Goal: Contribute content: Contribute content

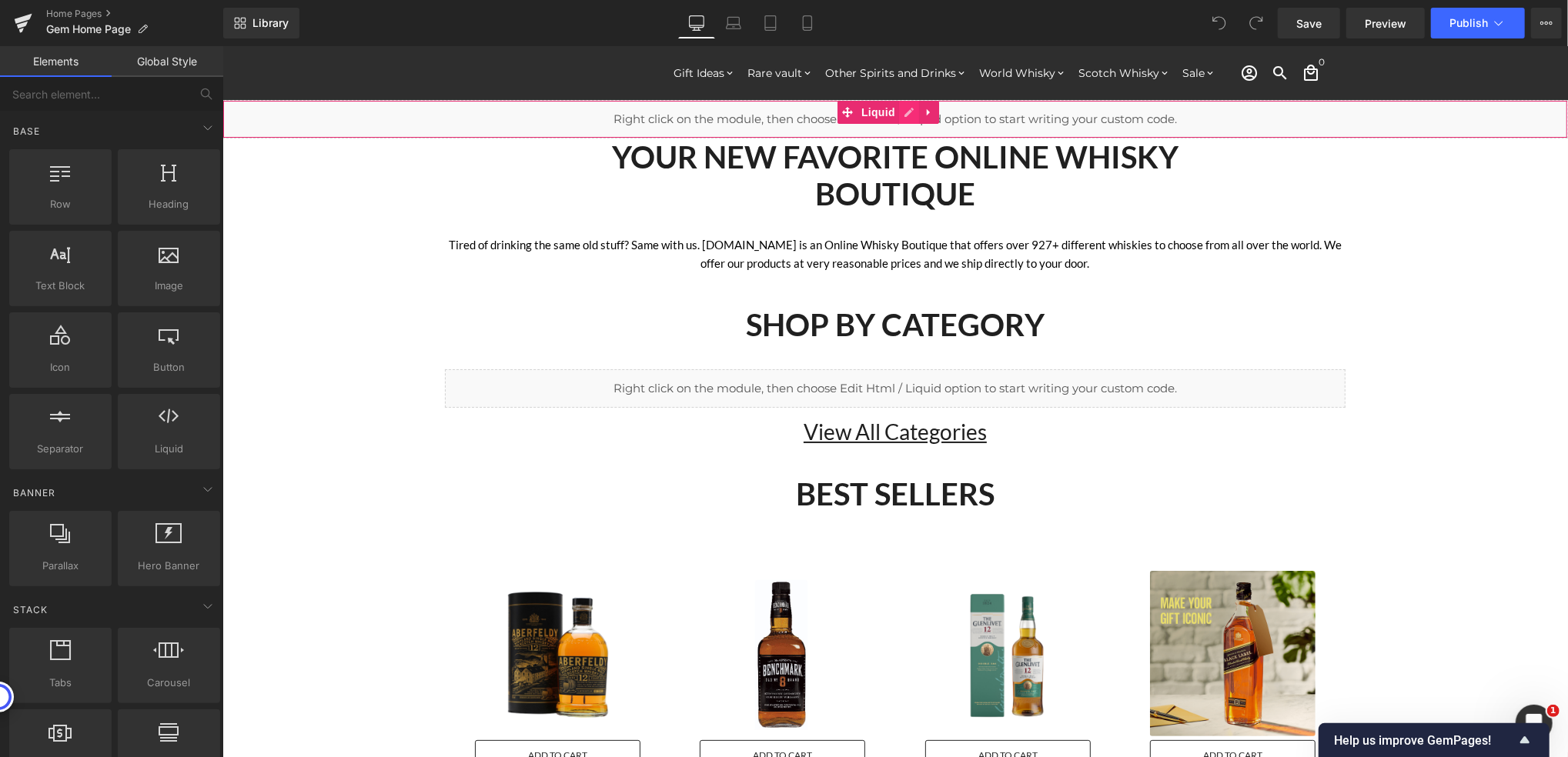
click at [906, 107] on div "Liquid" at bounding box center [894, 119] width 1346 height 39
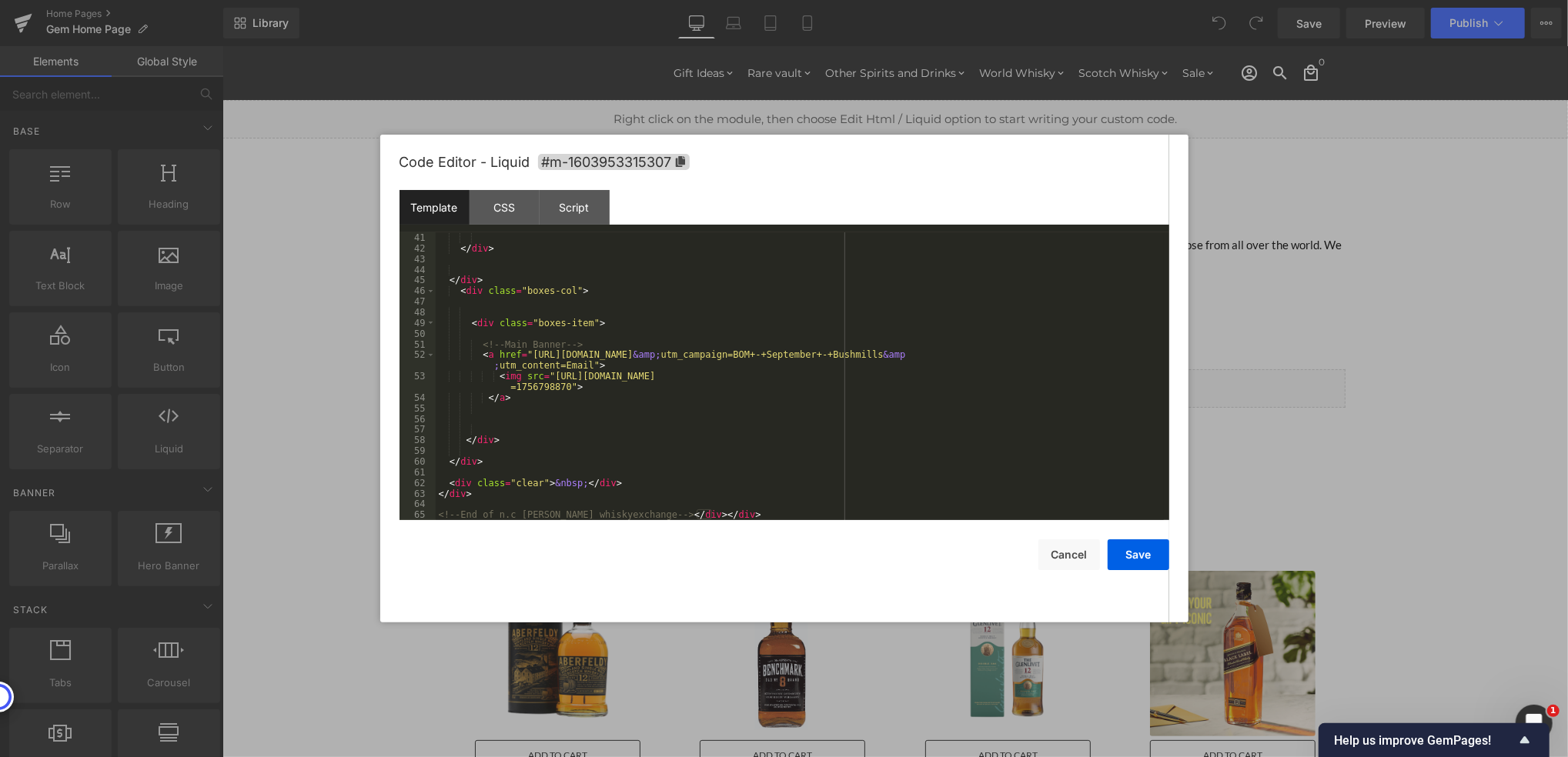
scroll to position [459, 0]
drag, startPoint x: 524, startPoint y: 353, endPoint x: 1046, endPoint y: 353, distance: 522.0
click at [1046, 353] on div "</ div > </ div > < div class = "boxes-col" > < div class = "boxes-item" > <!--…" at bounding box center [800, 387] width 728 height 309
click at [523, 348] on div "</ div > </ div > < div class = "boxes-col" > < div class = "boxes-item" > <!--…" at bounding box center [800, 387] width 728 height 309
click at [523, 356] on div "</ div > </ div > < div class = "boxes-col" > < div class = "boxes-item" > <!--…" at bounding box center [800, 387] width 728 height 309
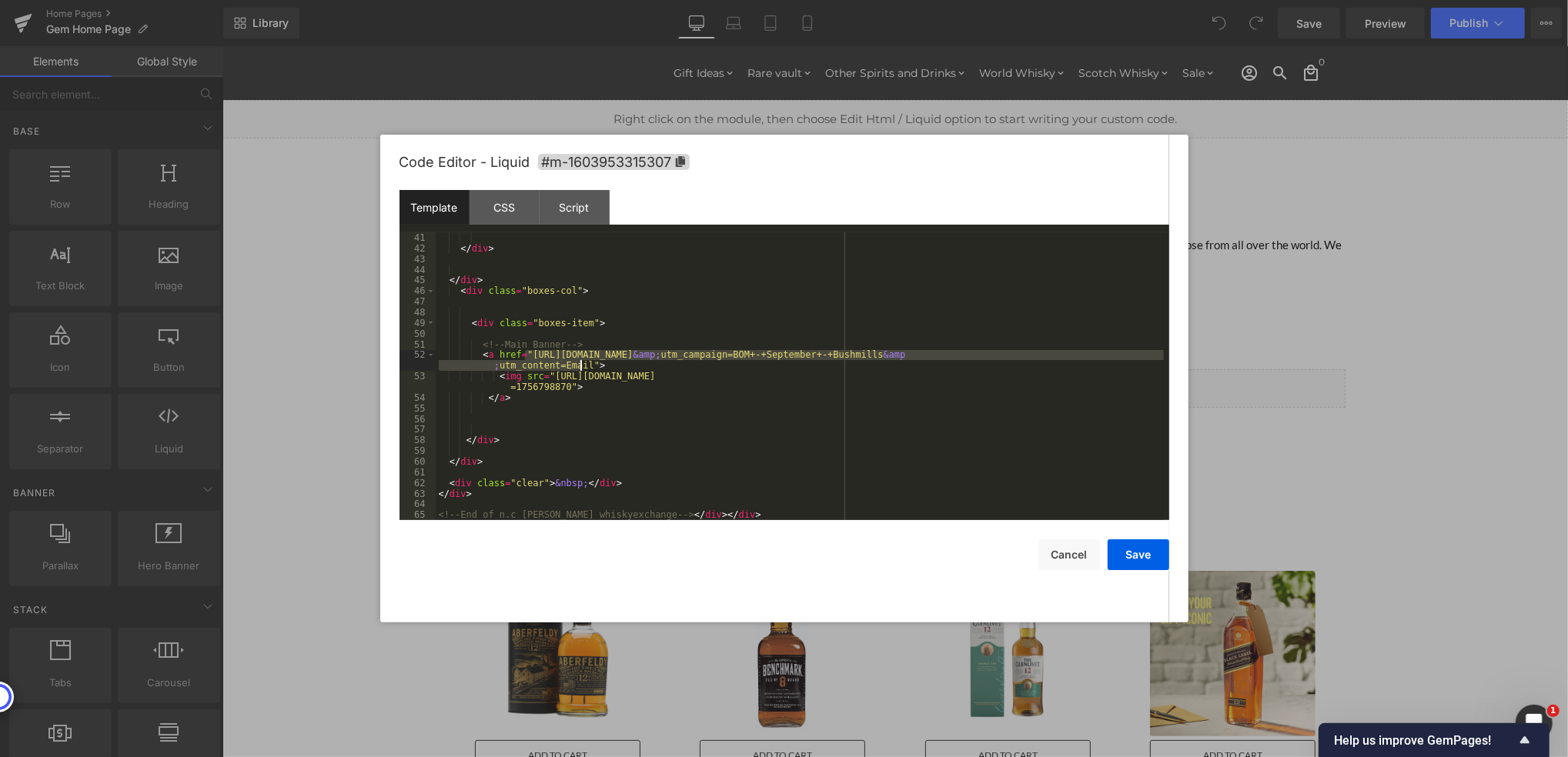
drag, startPoint x: 525, startPoint y: 356, endPoint x: 581, endPoint y: 365, distance: 56.7
click at [581, 365] on div "</ div > </ div > < div class = "boxes-col" > < div class = "boxes-item" > <!--…" at bounding box center [800, 387] width 728 height 309
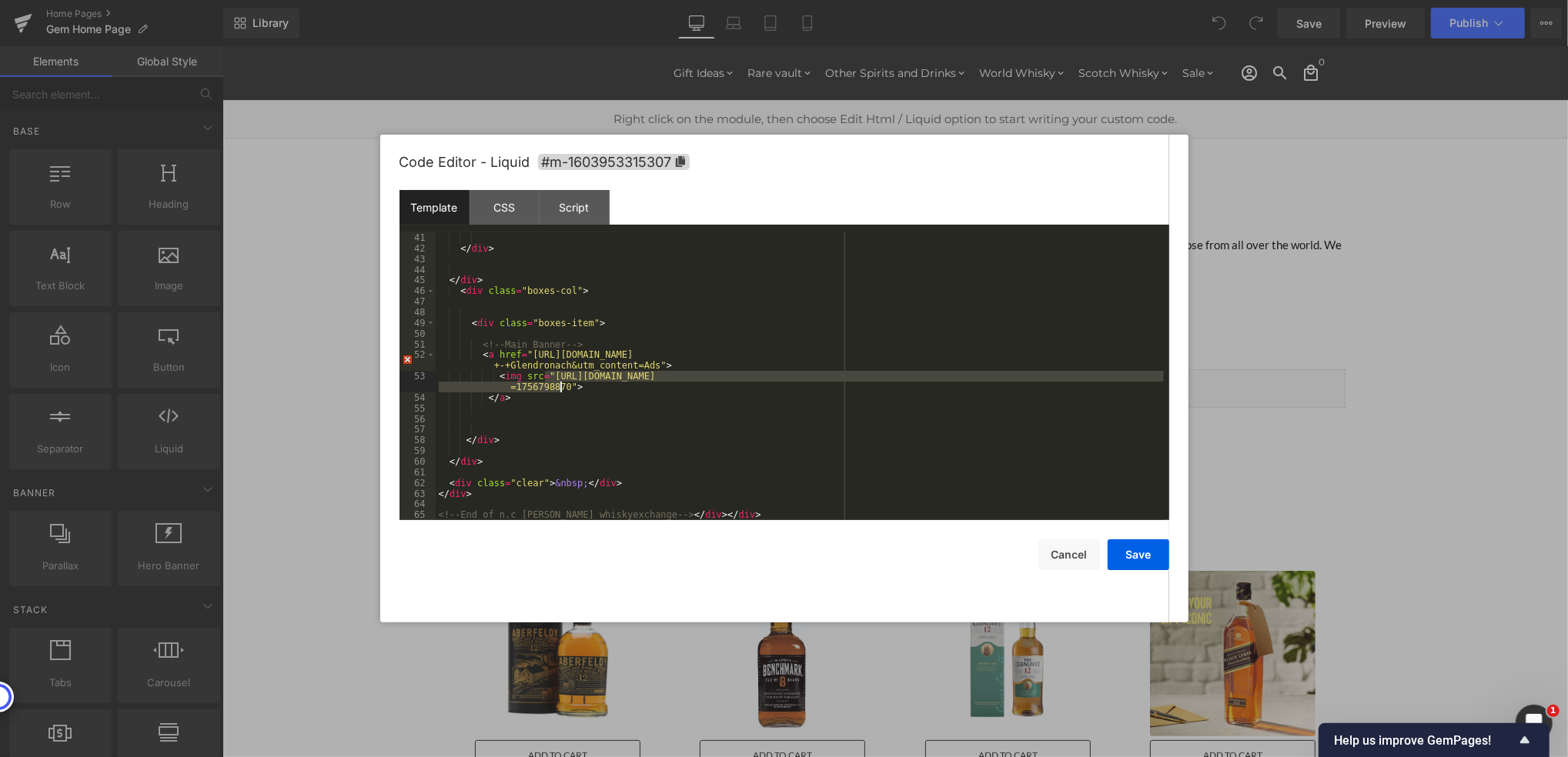
drag, startPoint x: 546, startPoint y: 380, endPoint x: 562, endPoint y: 385, distance: 16.8
click at [562, 385] on div "</ div > </ div > < div class = "boxes-col" > < div class = "boxes-item" > <!--…" at bounding box center [800, 387] width 728 height 309
drag, startPoint x: 1128, startPoint y: 563, endPoint x: 906, endPoint y: 517, distance: 226.7
click at [1128, 563] on button "Save" at bounding box center [1138, 554] width 62 height 31
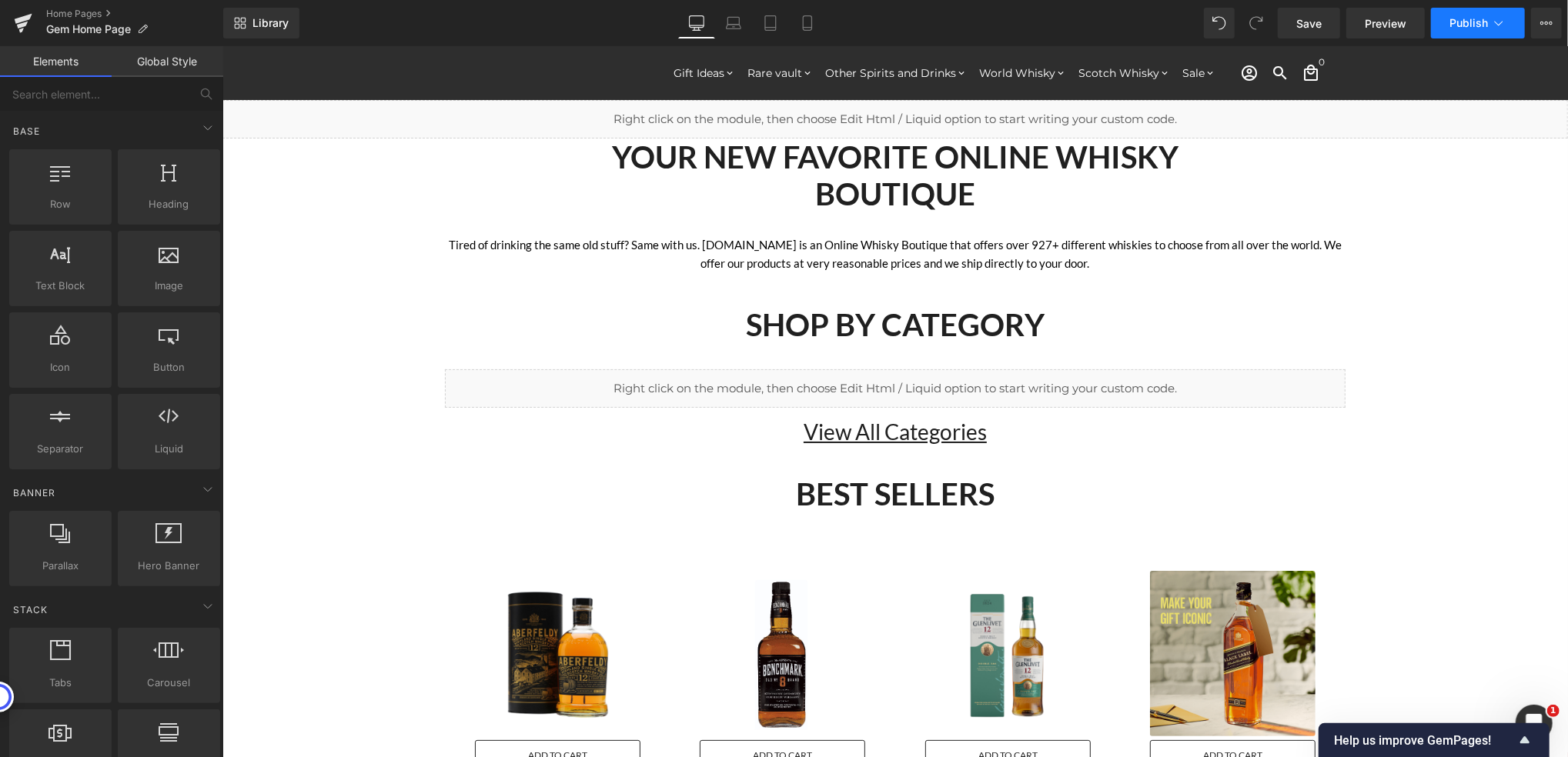
click at [1486, 21] on span "Publish" at bounding box center [1468, 23] width 39 height 13
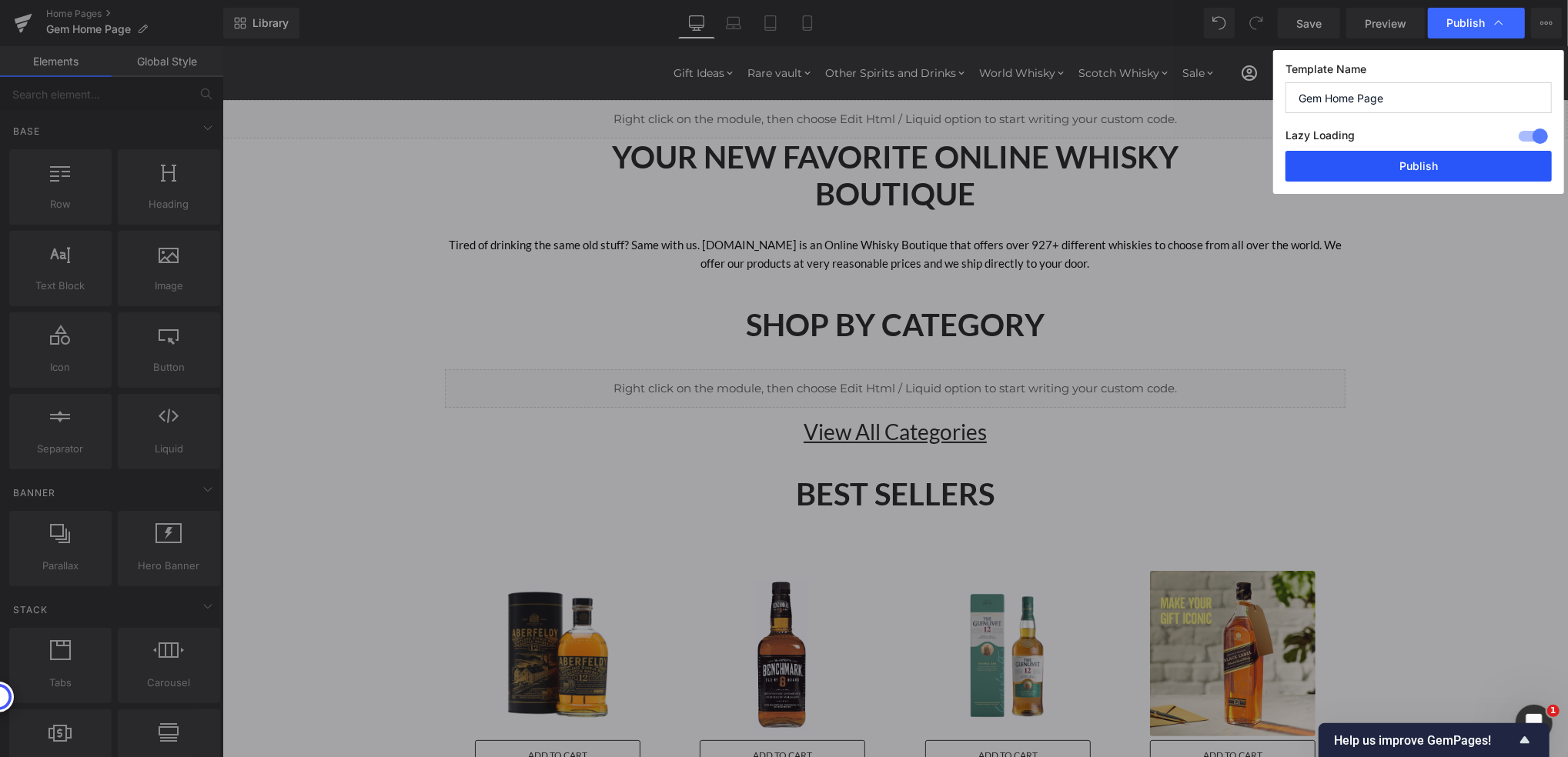
click at [1453, 161] on button "Publish" at bounding box center [1418, 166] width 267 height 31
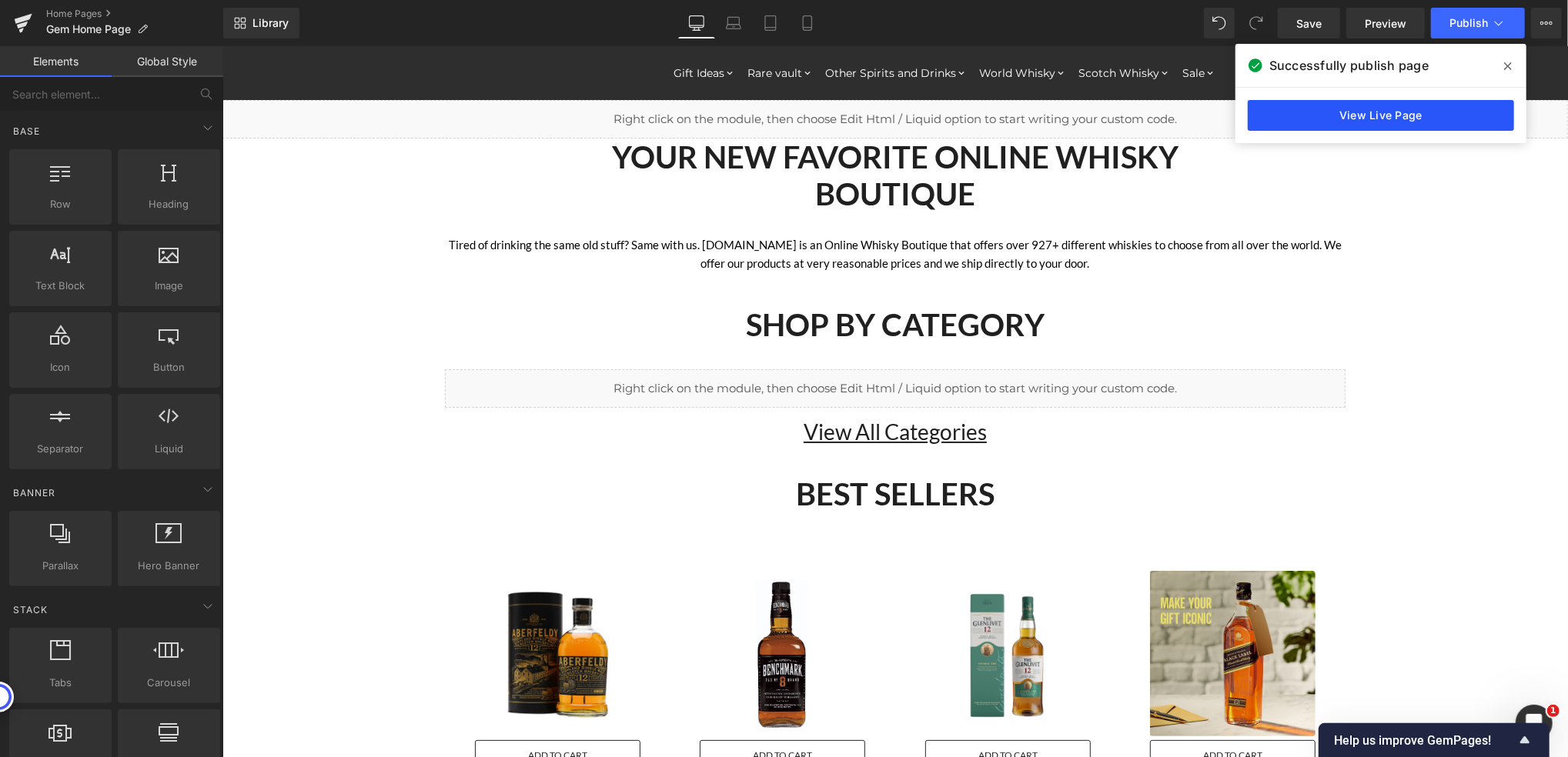
click at [1417, 124] on link "View Live Page" at bounding box center [1381, 116] width 267 height 31
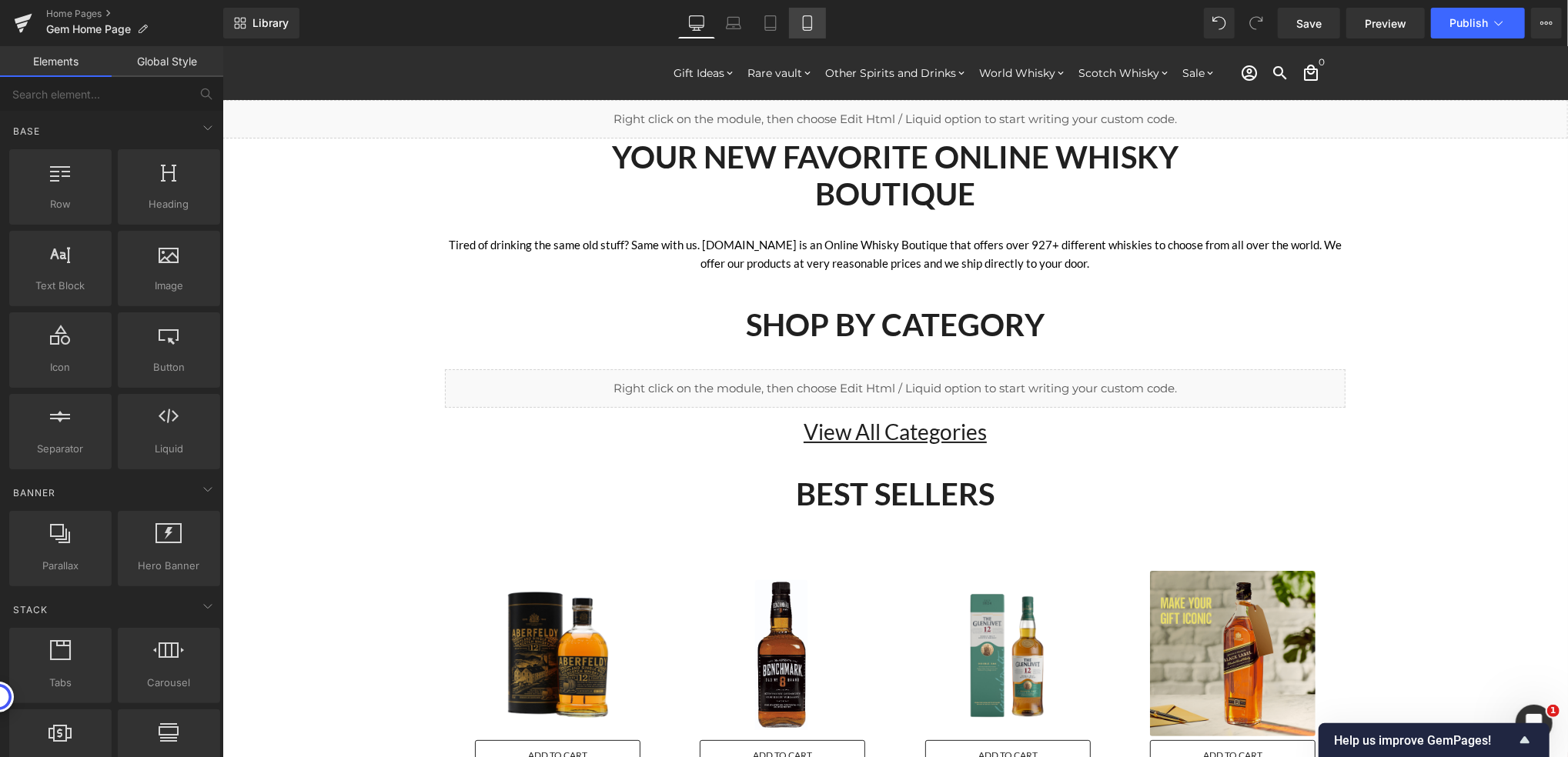
click at [805, 26] on icon at bounding box center [808, 23] width 15 height 15
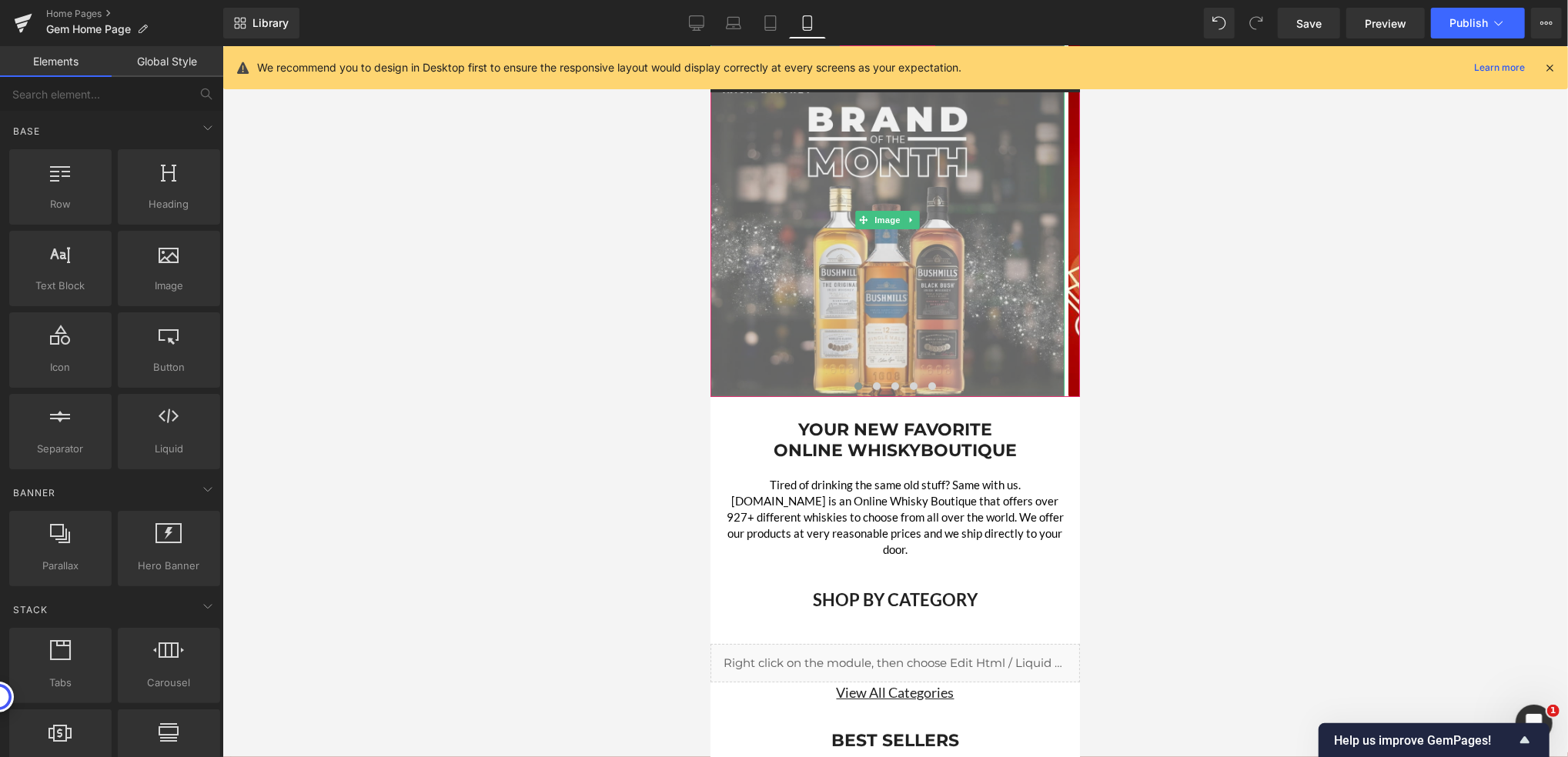
scroll to position [0, 0]
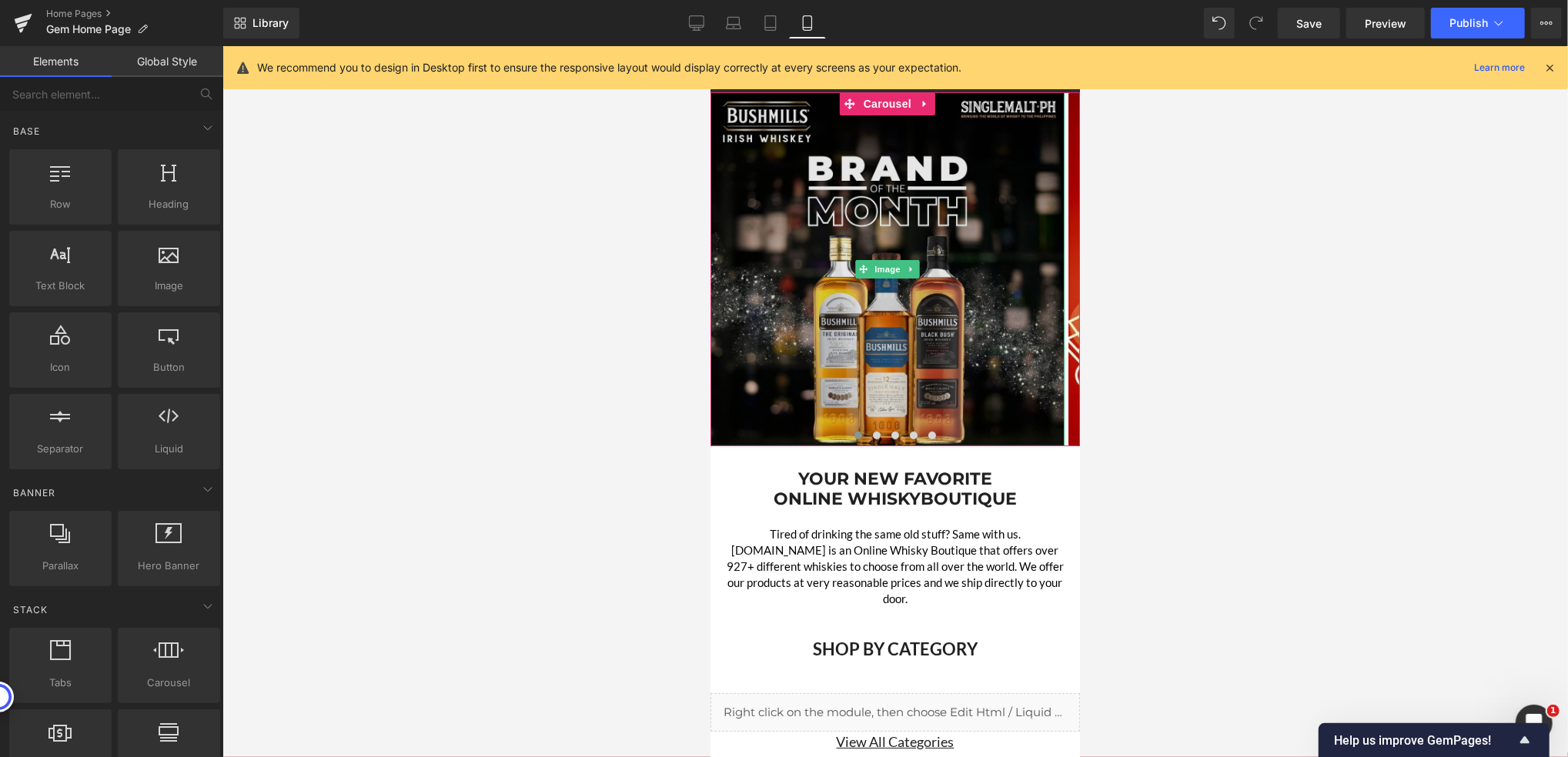
click at [873, 176] on img at bounding box center [887, 268] width 354 height 353
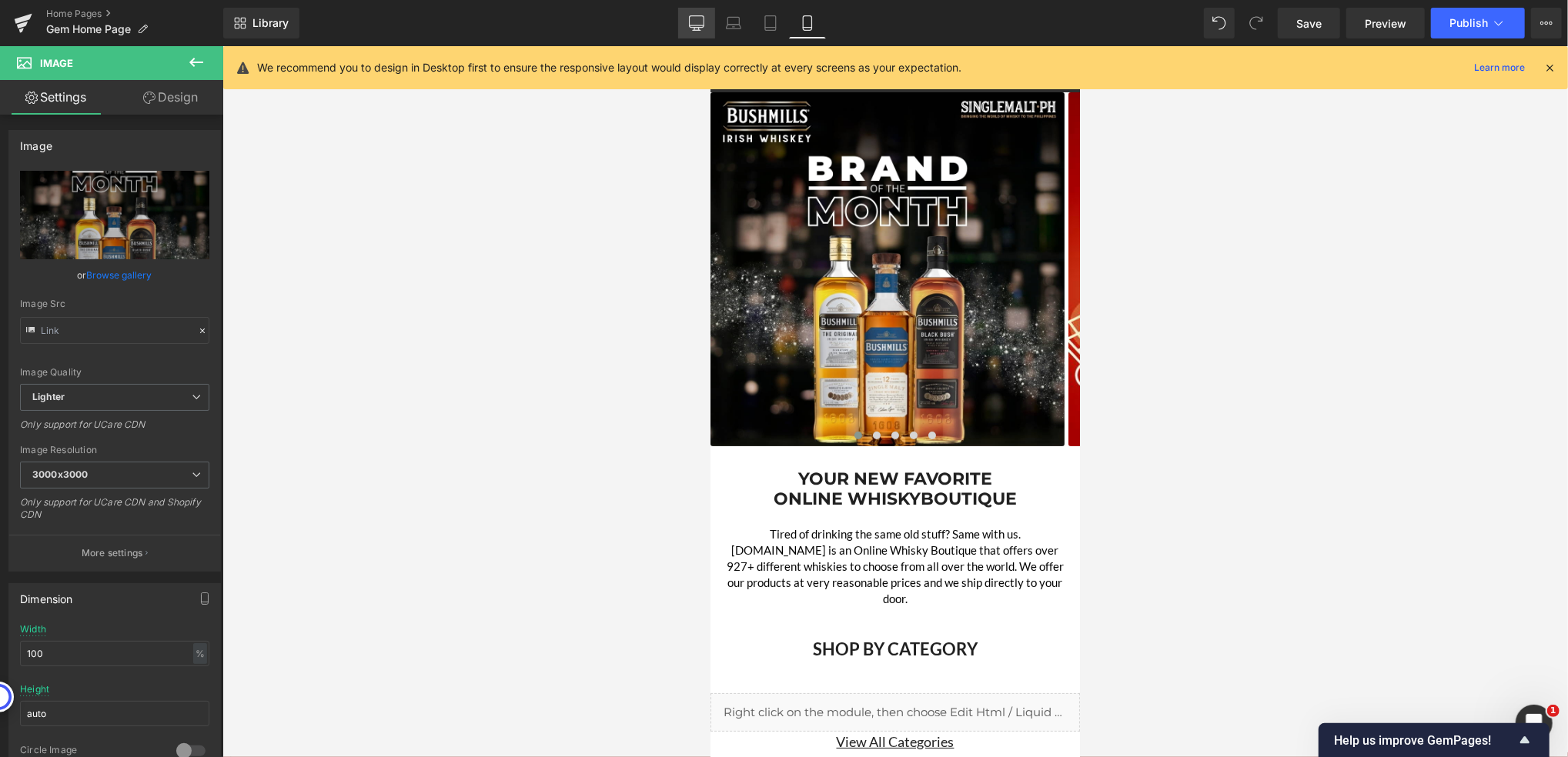
click at [704, 10] on link "Desktop" at bounding box center [697, 23] width 37 height 31
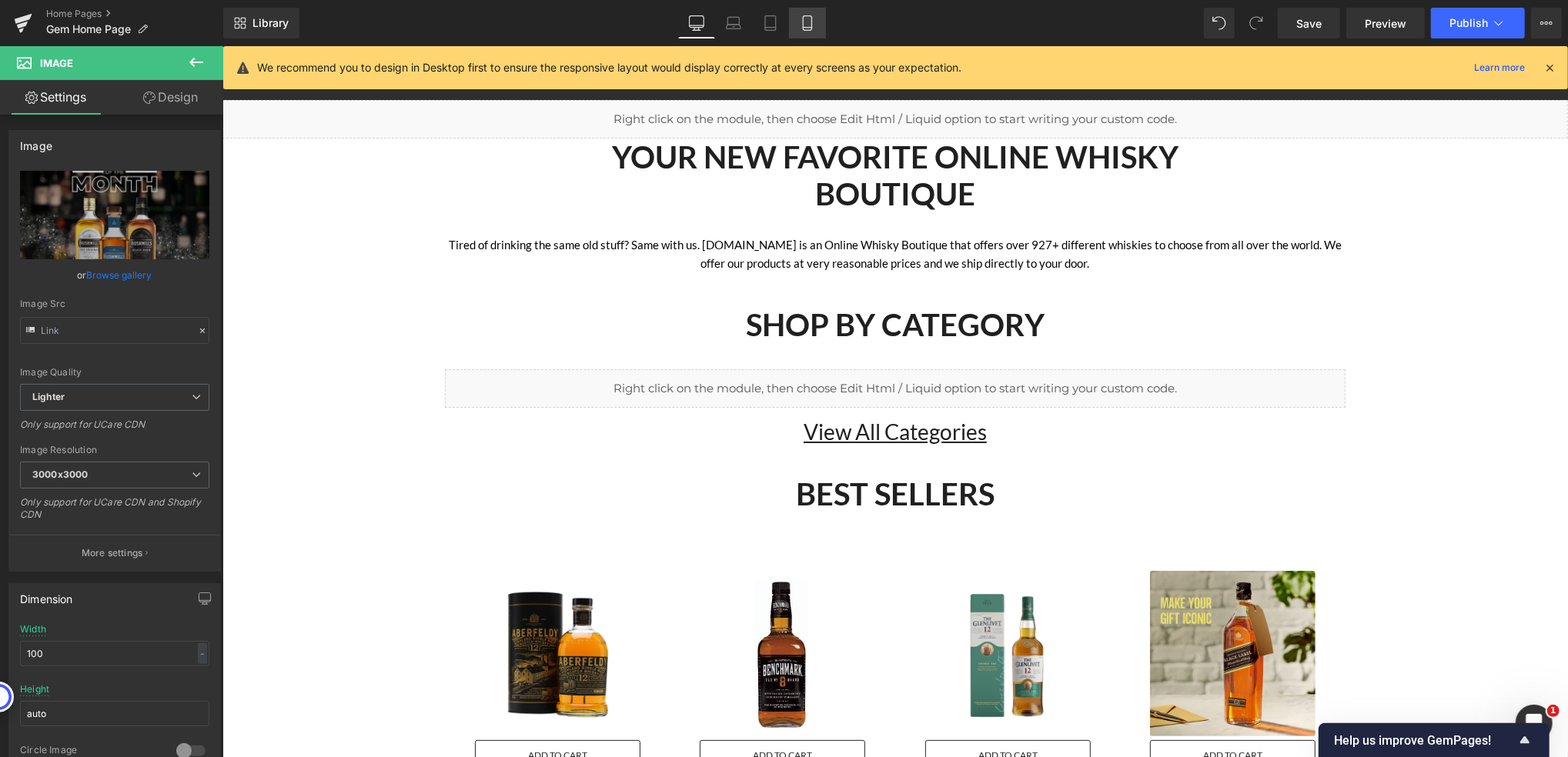
click at [800, 26] on icon at bounding box center [808, 23] width 15 height 15
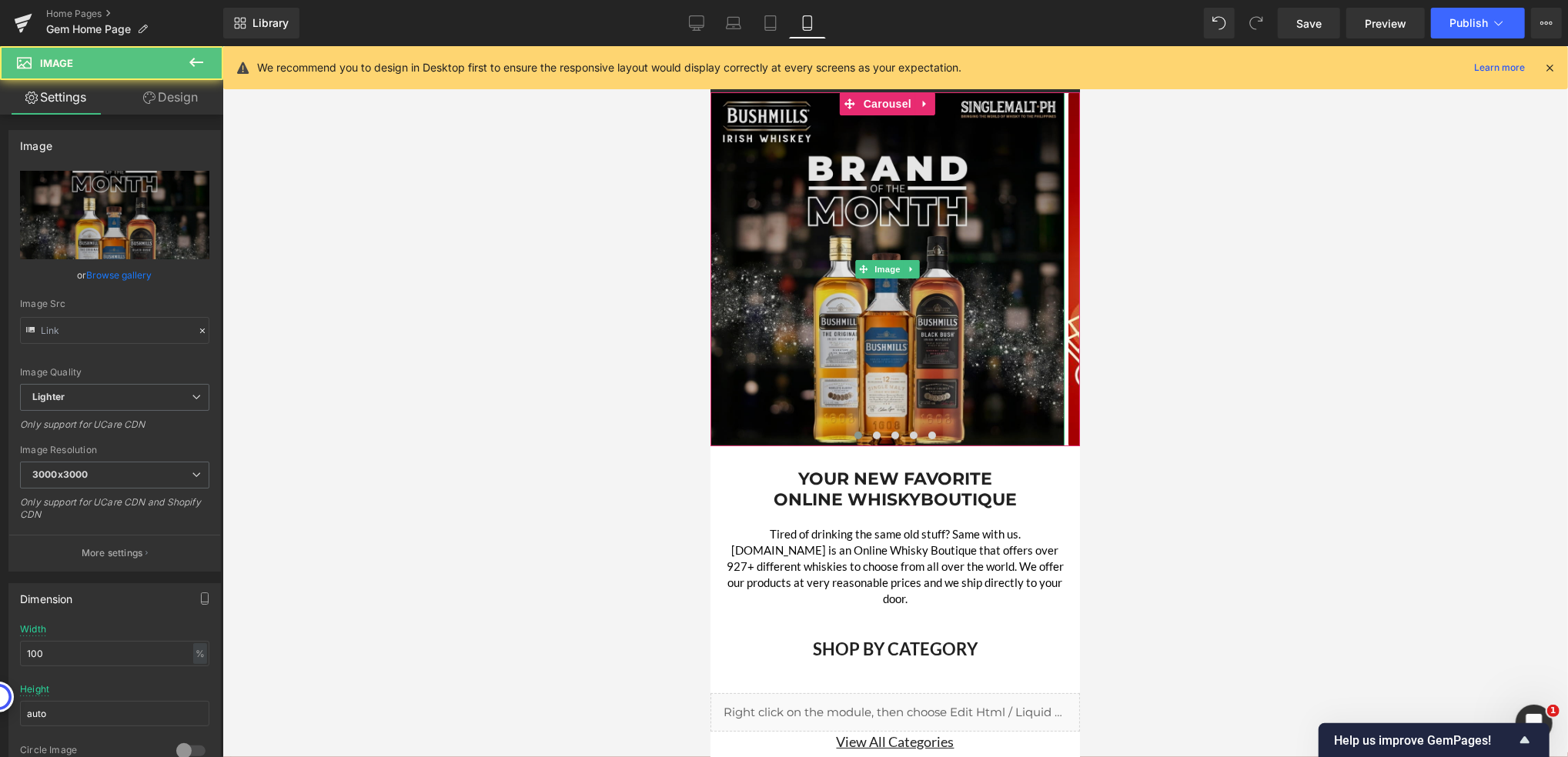
click at [879, 246] on img at bounding box center [887, 268] width 354 height 353
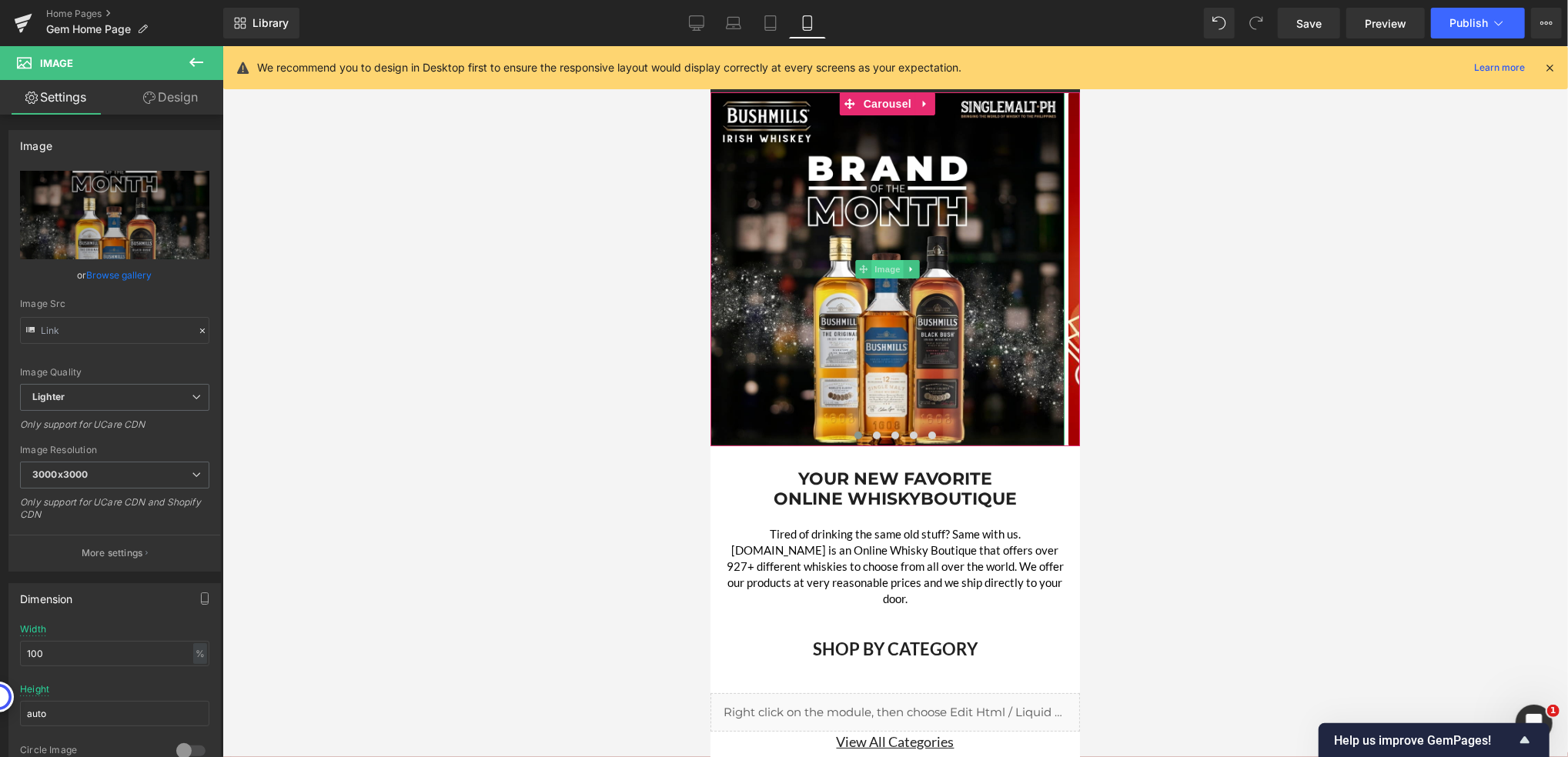
click at [883, 273] on span "Image" at bounding box center [886, 267] width 32 height 18
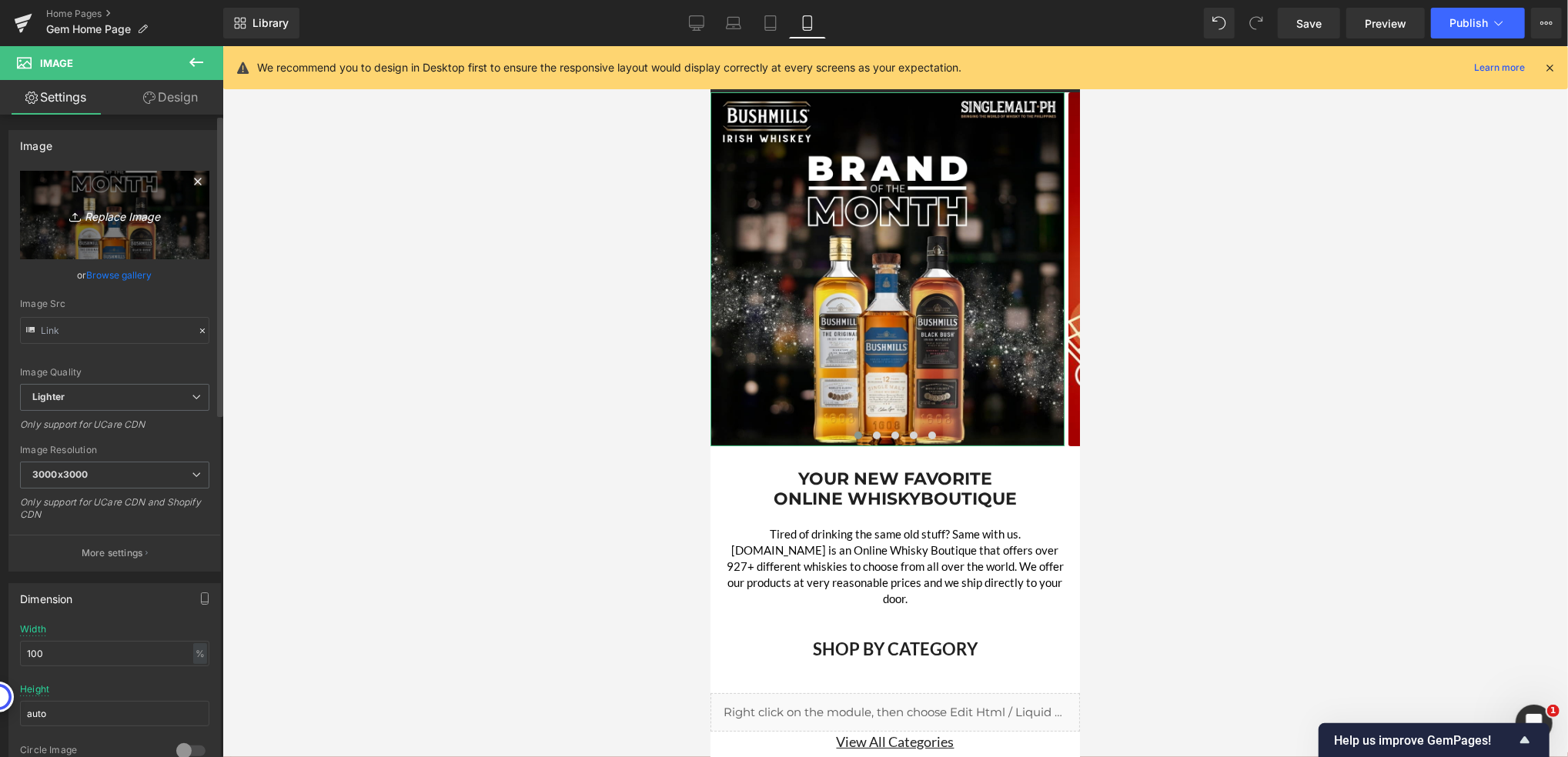
click at [111, 222] on icon "Replace Image" at bounding box center [114, 215] width 123 height 19
click at [1144, 307] on div at bounding box center [895, 402] width 1346 height 711
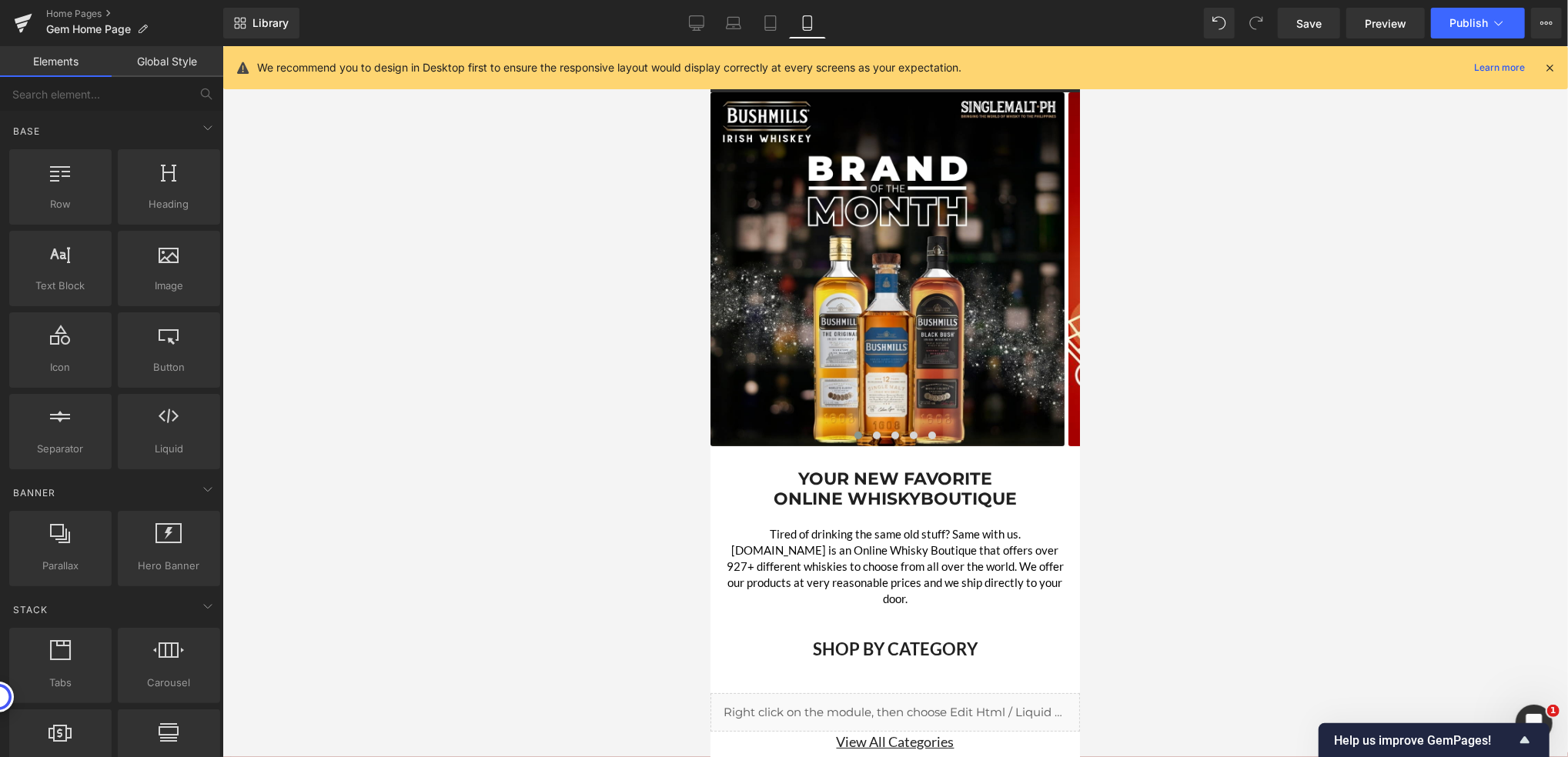
click at [807, 25] on icon at bounding box center [808, 23] width 15 height 15
click at [892, 269] on span "Image" at bounding box center [886, 267] width 32 height 18
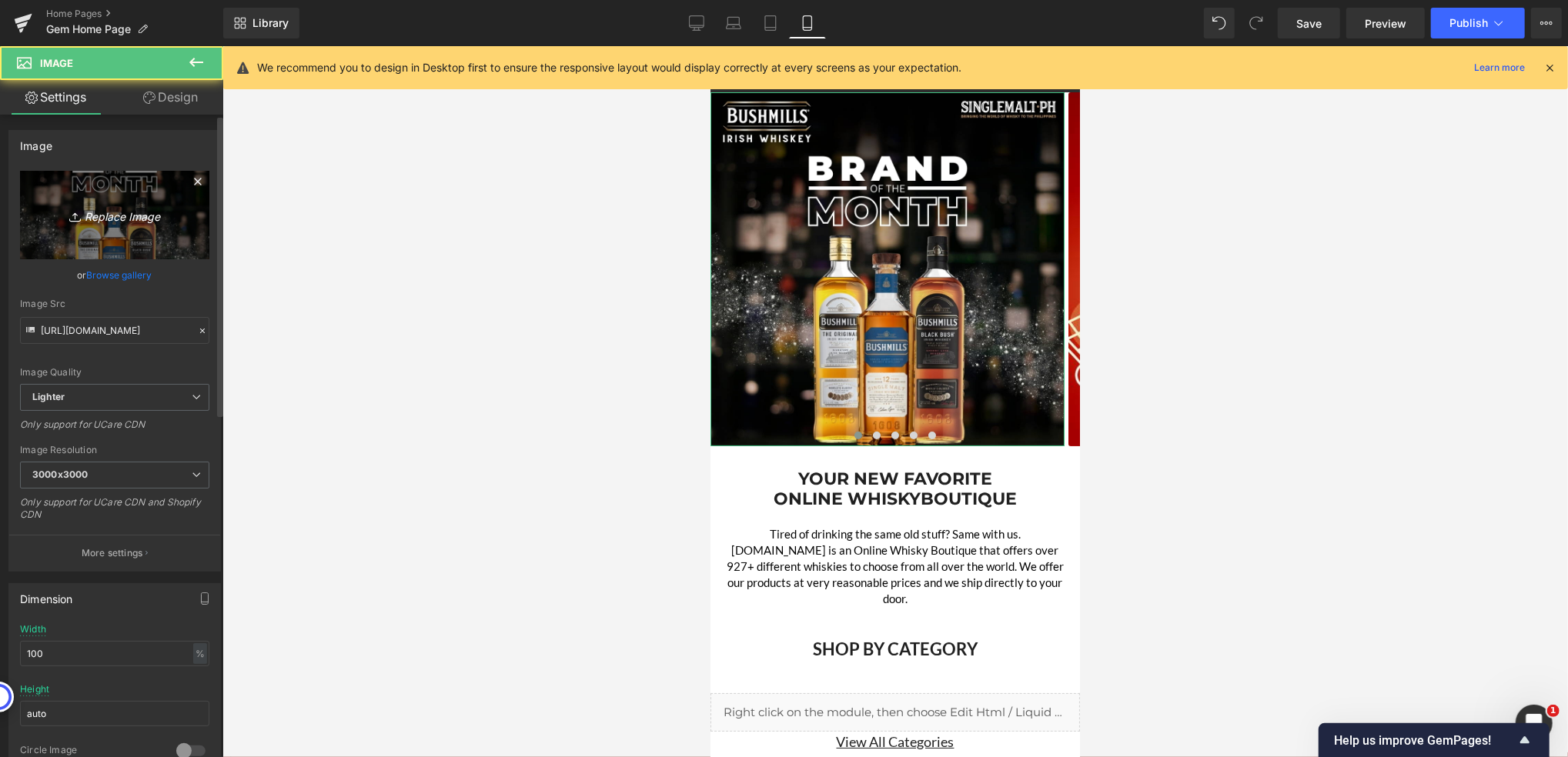
click at [116, 216] on icon "Replace Image" at bounding box center [114, 215] width 123 height 19
type input "C:\fakepath\Glendronach BOM - 1024x1024.jpg"
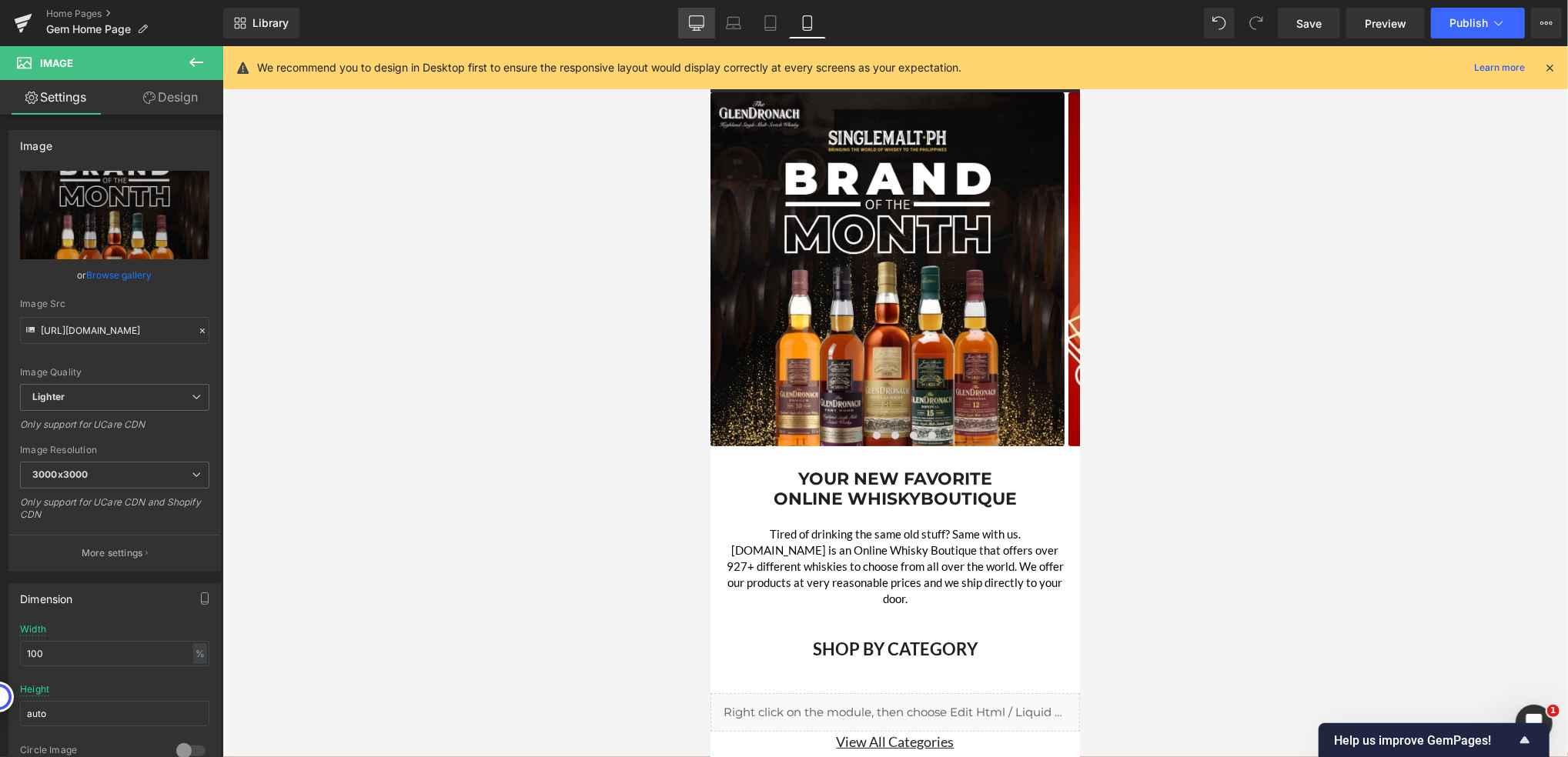
click at [695, 32] on link "Desktop" at bounding box center [697, 23] width 37 height 31
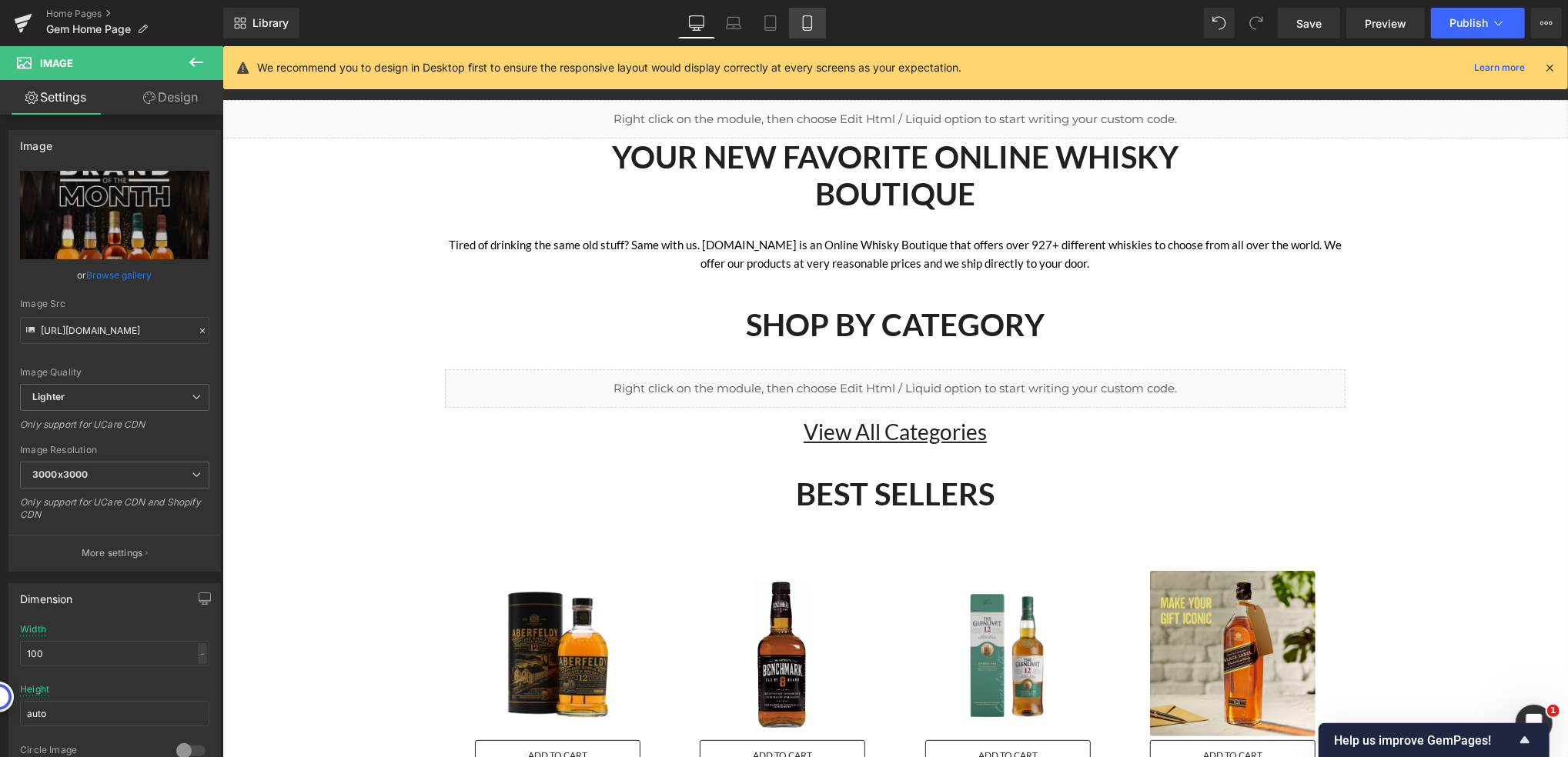
click at [803, 16] on icon at bounding box center [807, 23] width 9 height 14
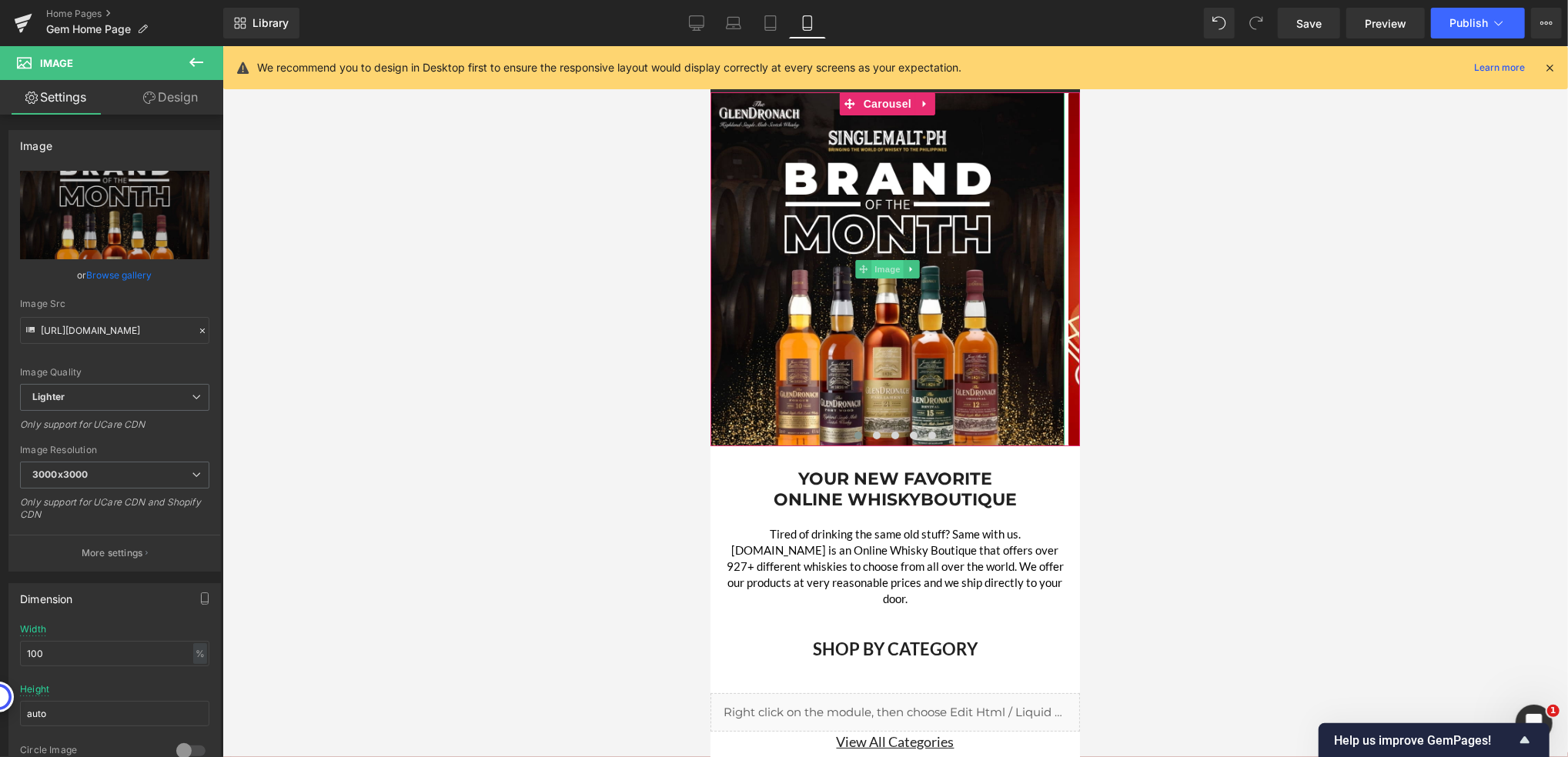
click at [886, 273] on span "Image" at bounding box center [886, 267] width 32 height 18
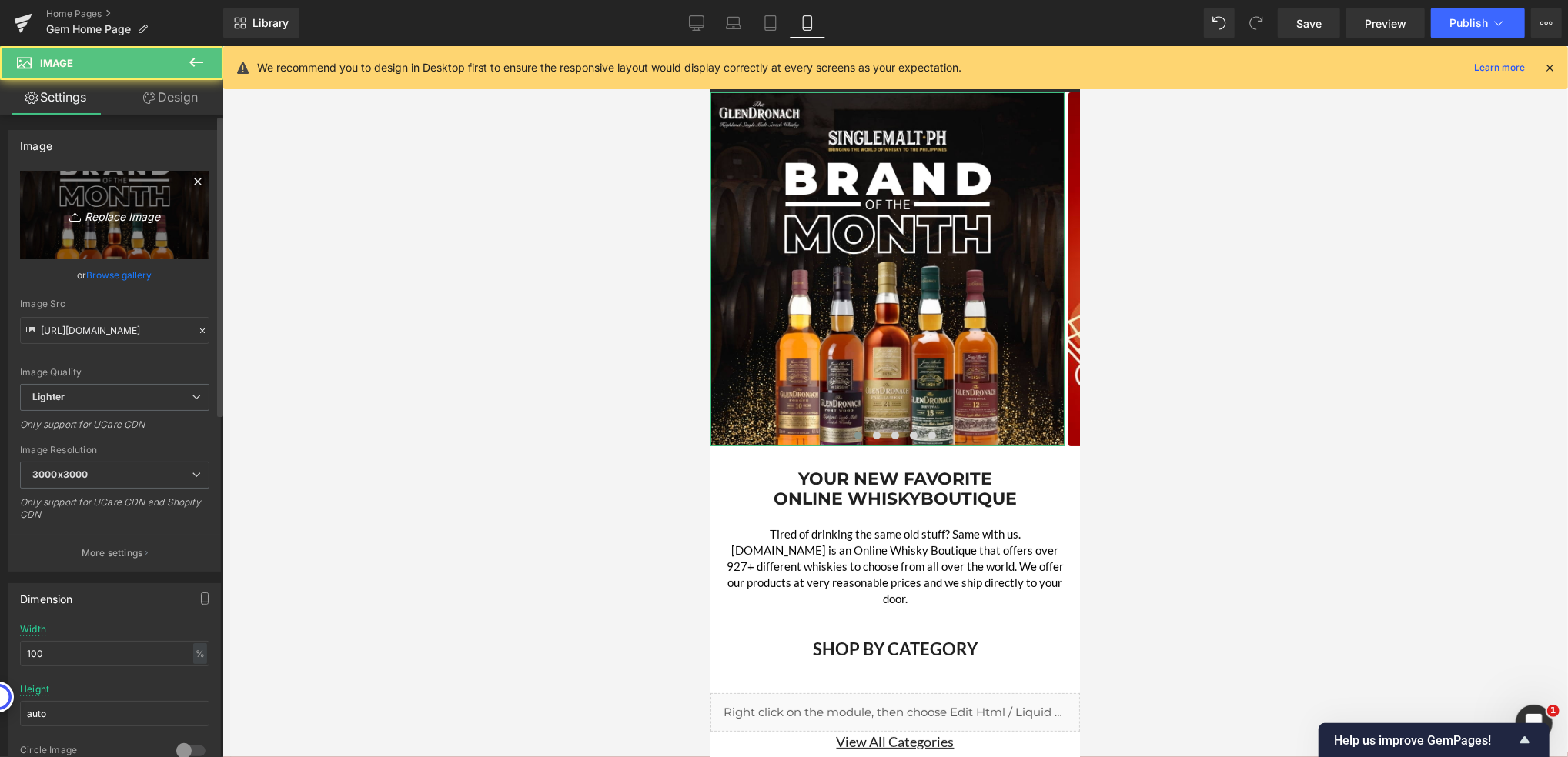
click at [119, 218] on icon "Replace Image" at bounding box center [114, 215] width 123 height 19
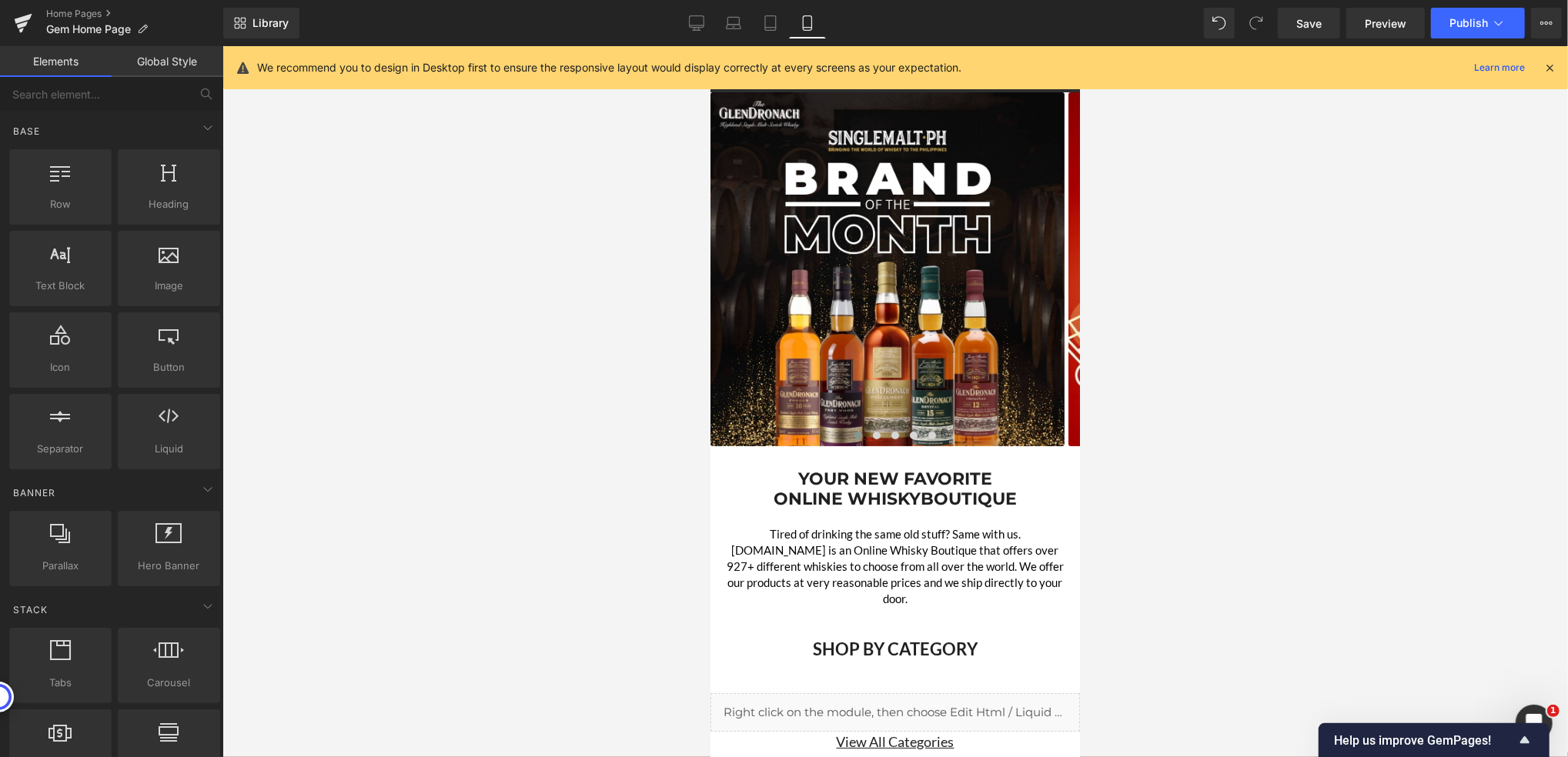
click at [531, 266] on div at bounding box center [895, 402] width 1346 height 711
click at [892, 271] on span "Image" at bounding box center [886, 267] width 32 height 18
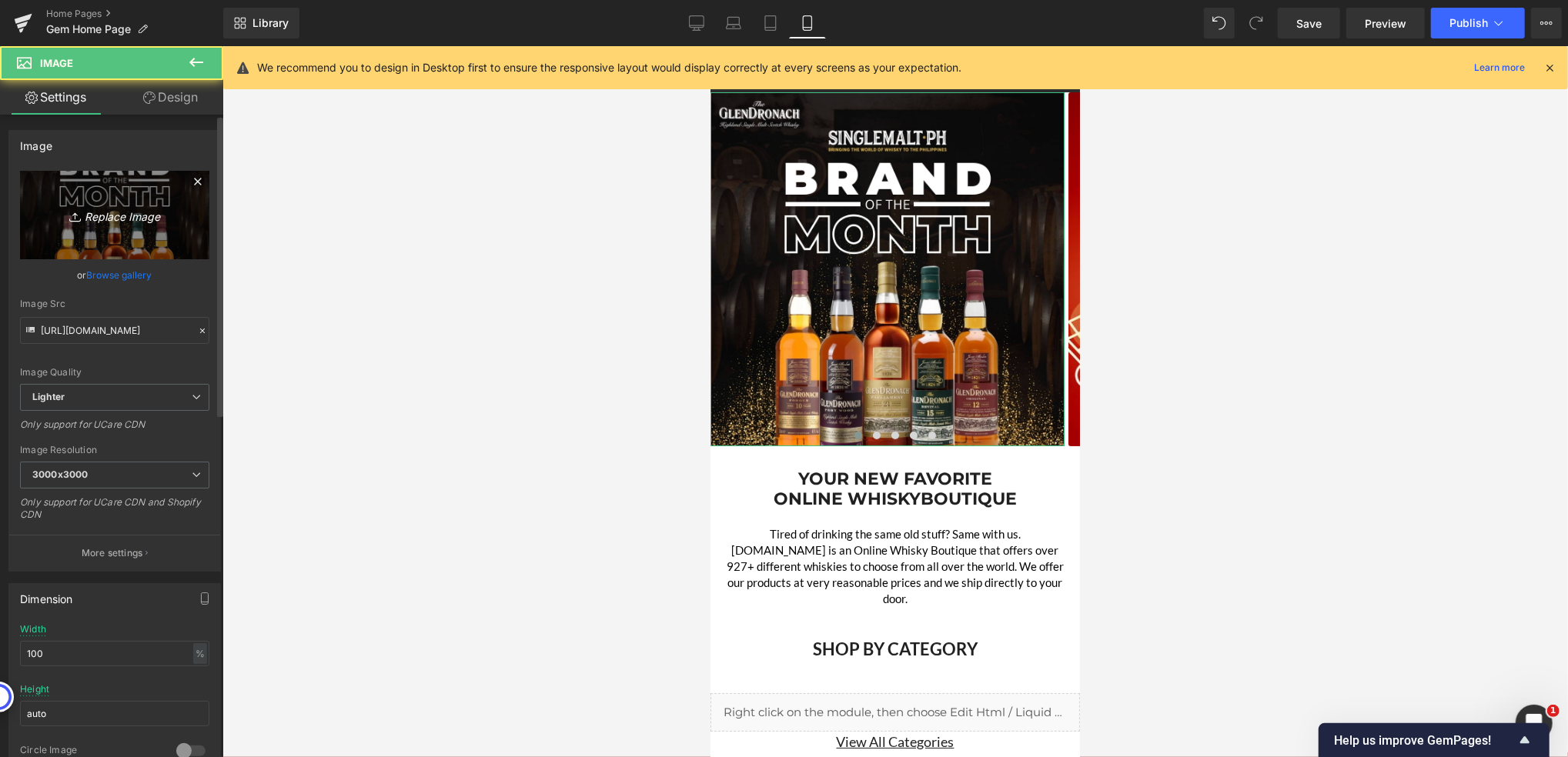
click at [100, 228] on link "Replace Image" at bounding box center [115, 215] width 189 height 89
type input "C:\fakepath\New - BOM - Glendronach 1024x1024.jpg"
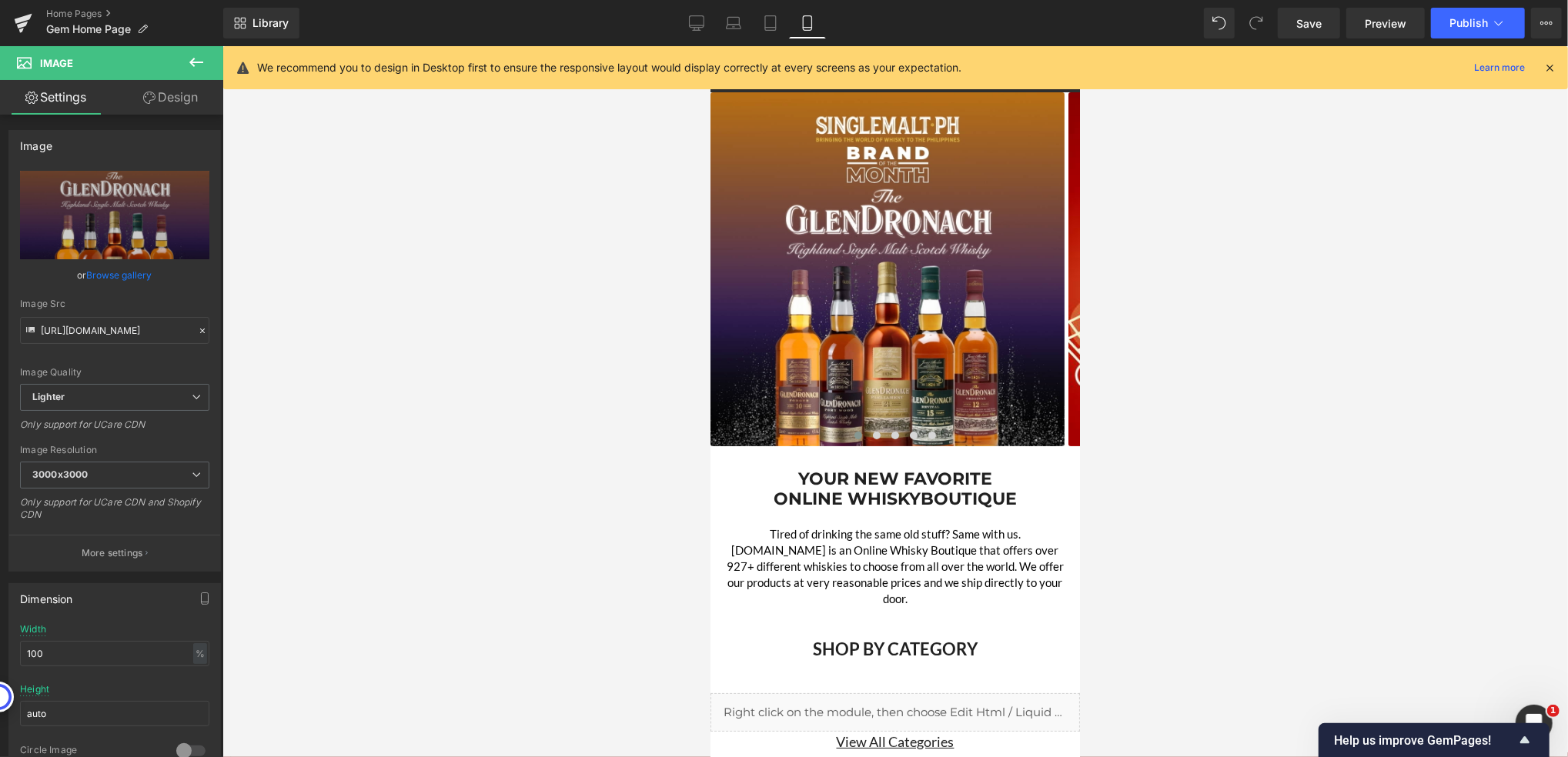
click at [470, 265] on div at bounding box center [895, 402] width 1346 height 711
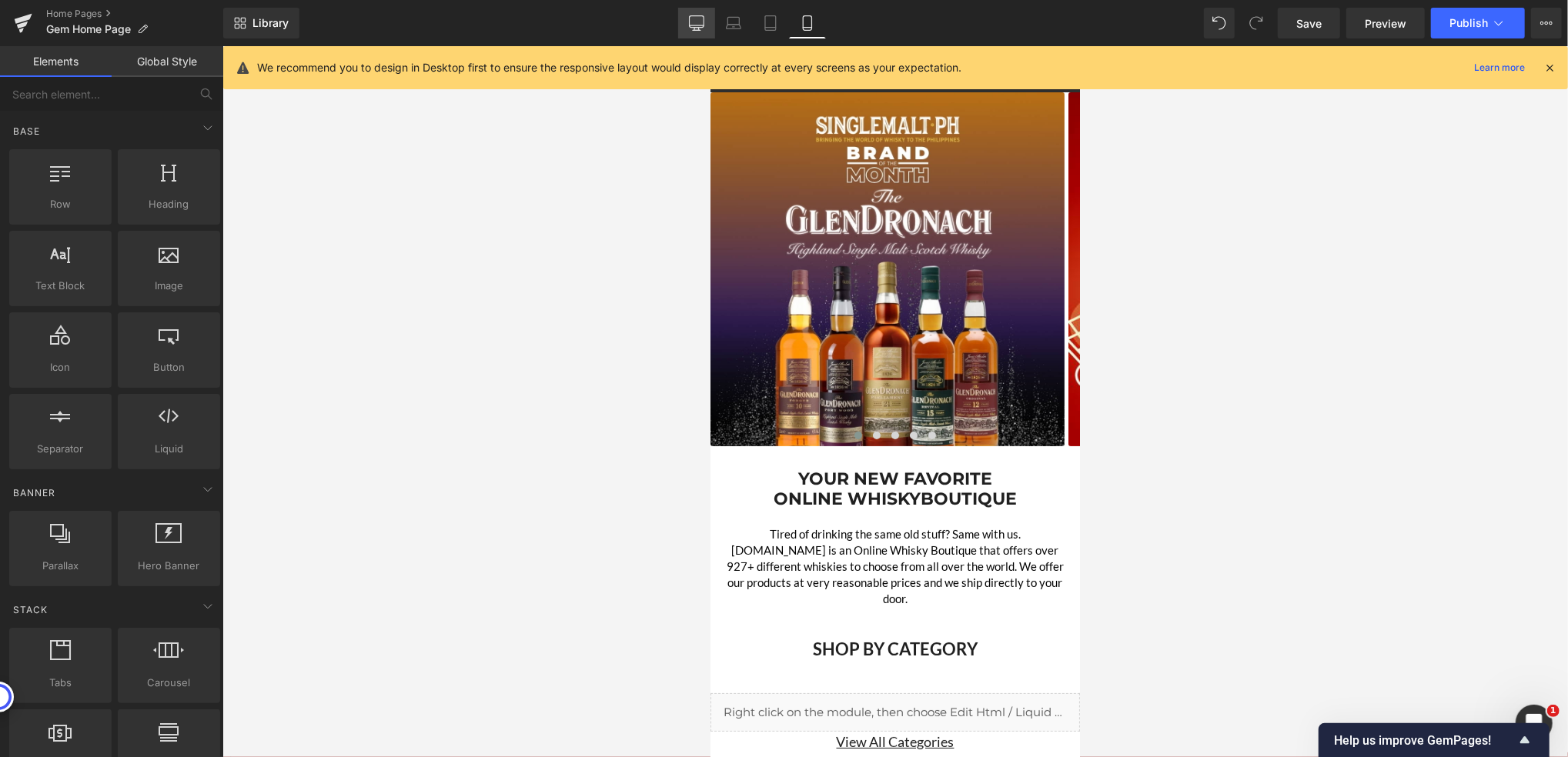
click at [703, 21] on icon at bounding box center [697, 23] width 15 height 15
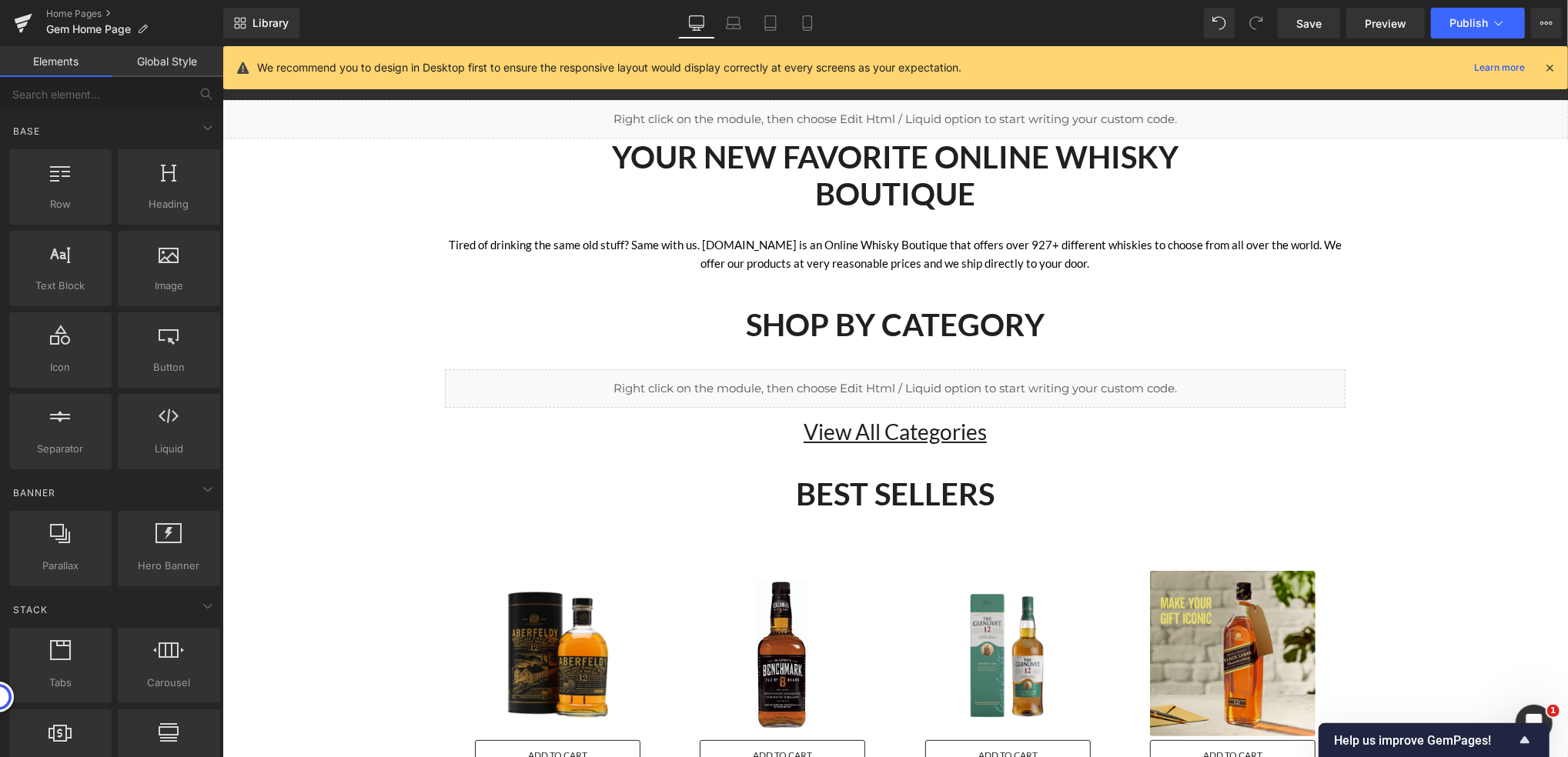
click at [902, 112] on div "Liquid" at bounding box center [894, 119] width 1346 height 39
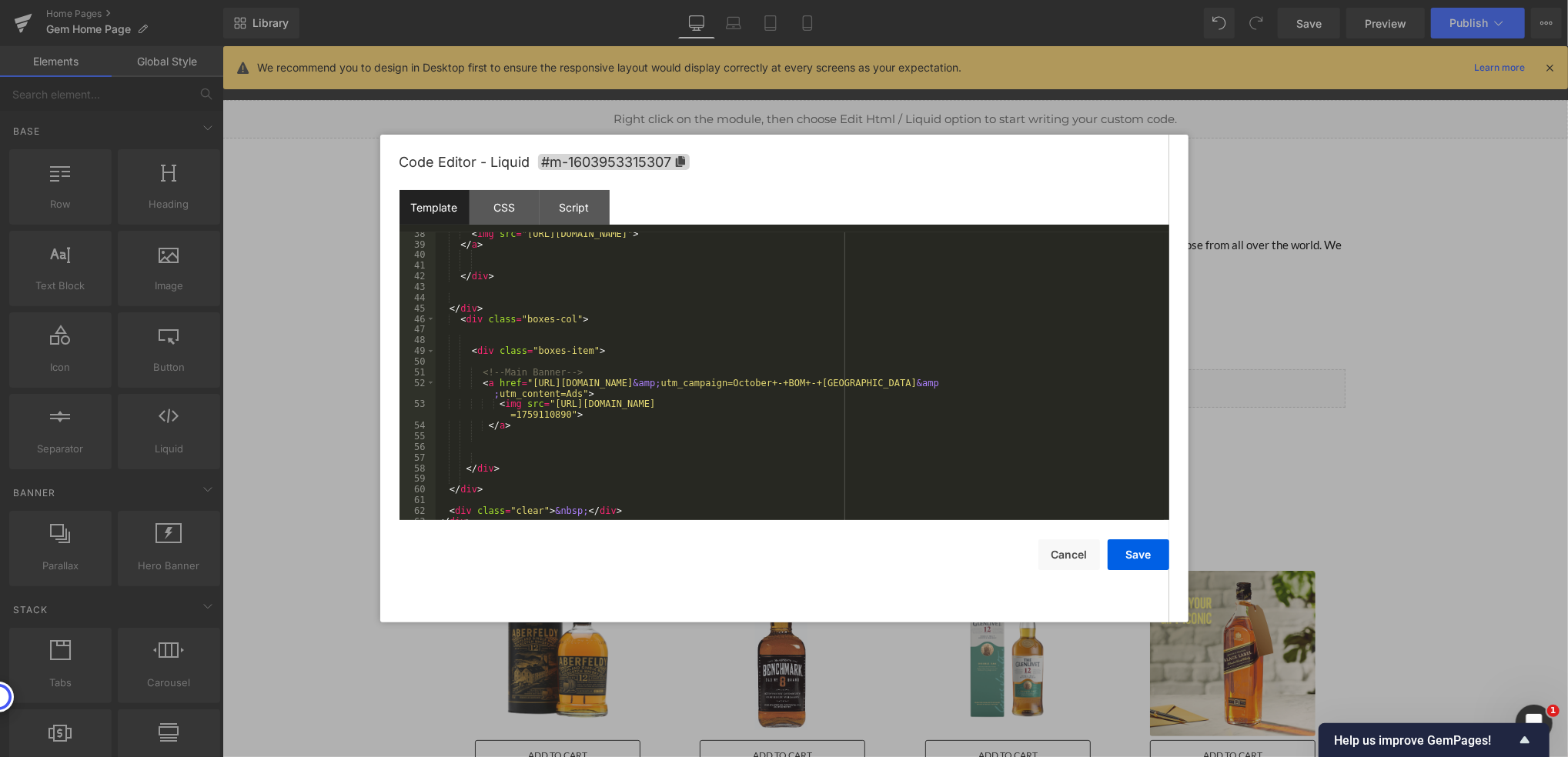
scroll to position [431, 0]
drag, startPoint x: 524, startPoint y: 380, endPoint x: 542, endPoint y: 380, distance: 18.0
click at [542, 380] on div "< img src = "[URL][DOMAIN_NAME]" > </ a > </ div > </ div > < div class = "boxe…" at bounding box center [800, 383] width 728 height 309
drag, startPoint x: 545, startPoint y: 404, endPoint x: 560, endPoint y: 412, distance: 17.0
click at [560, 412] on div "< img src = "[URL][DOMAIN_NAME]" > </ a > </ div > </ div > < div class = "boxe…" at bounding box center [800, 383] width 728 height 309
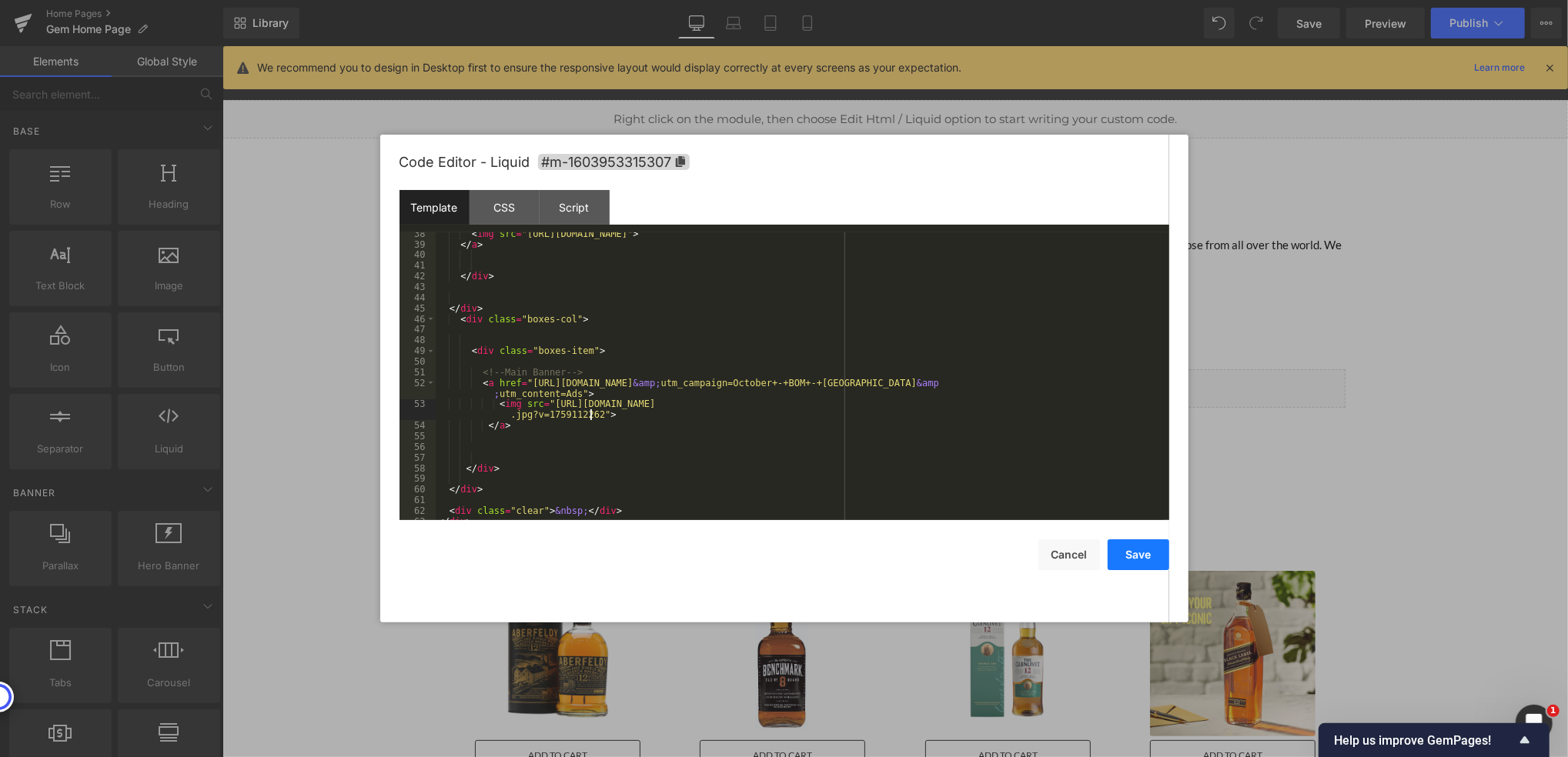
click at [1136, 557] on button "Save" at bounding box center [1138, 554] width 62 height 31
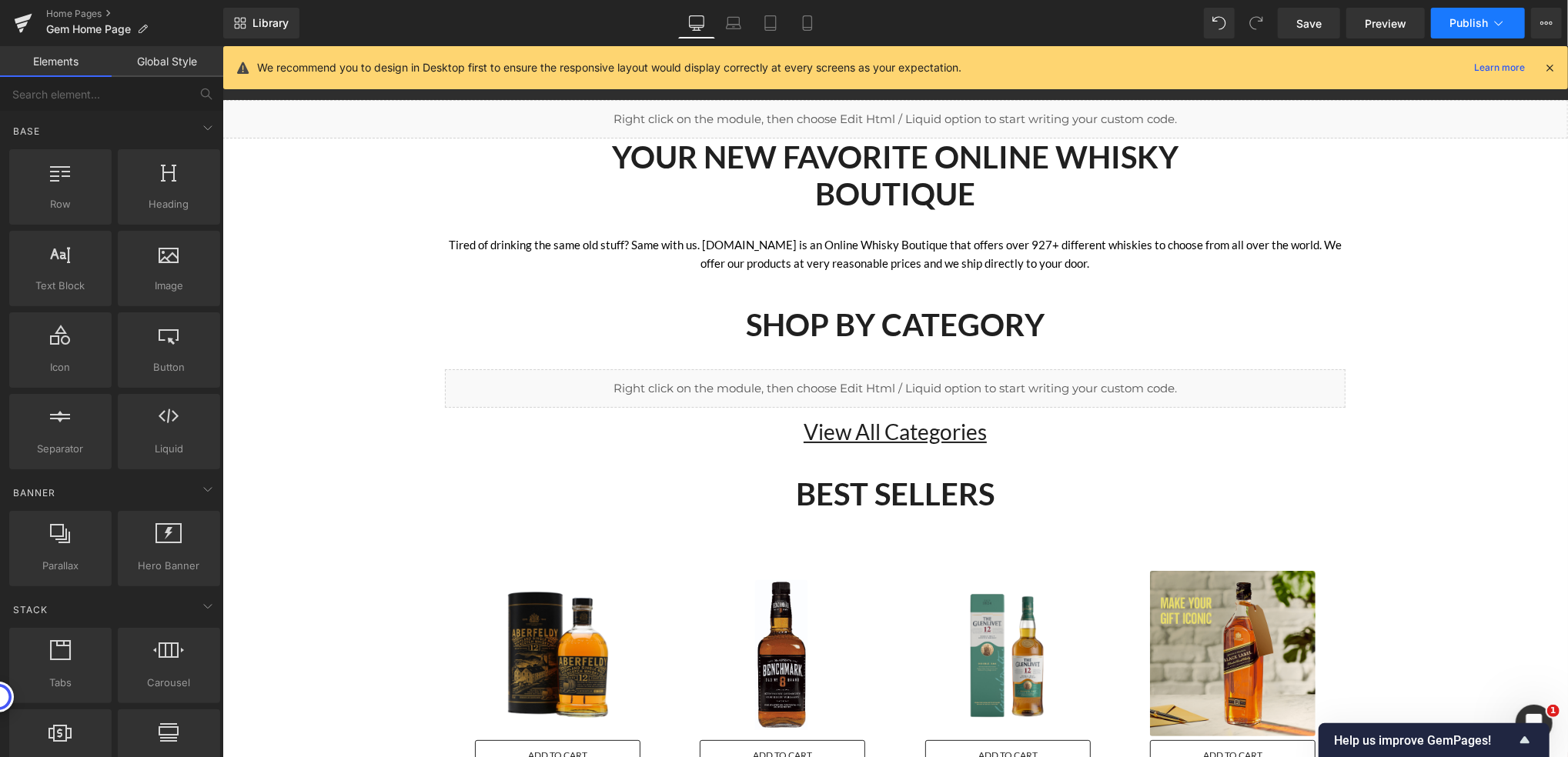
click at [1452, 17] on span "Publish" at bounding box center [1468, 23] width 39 height 13
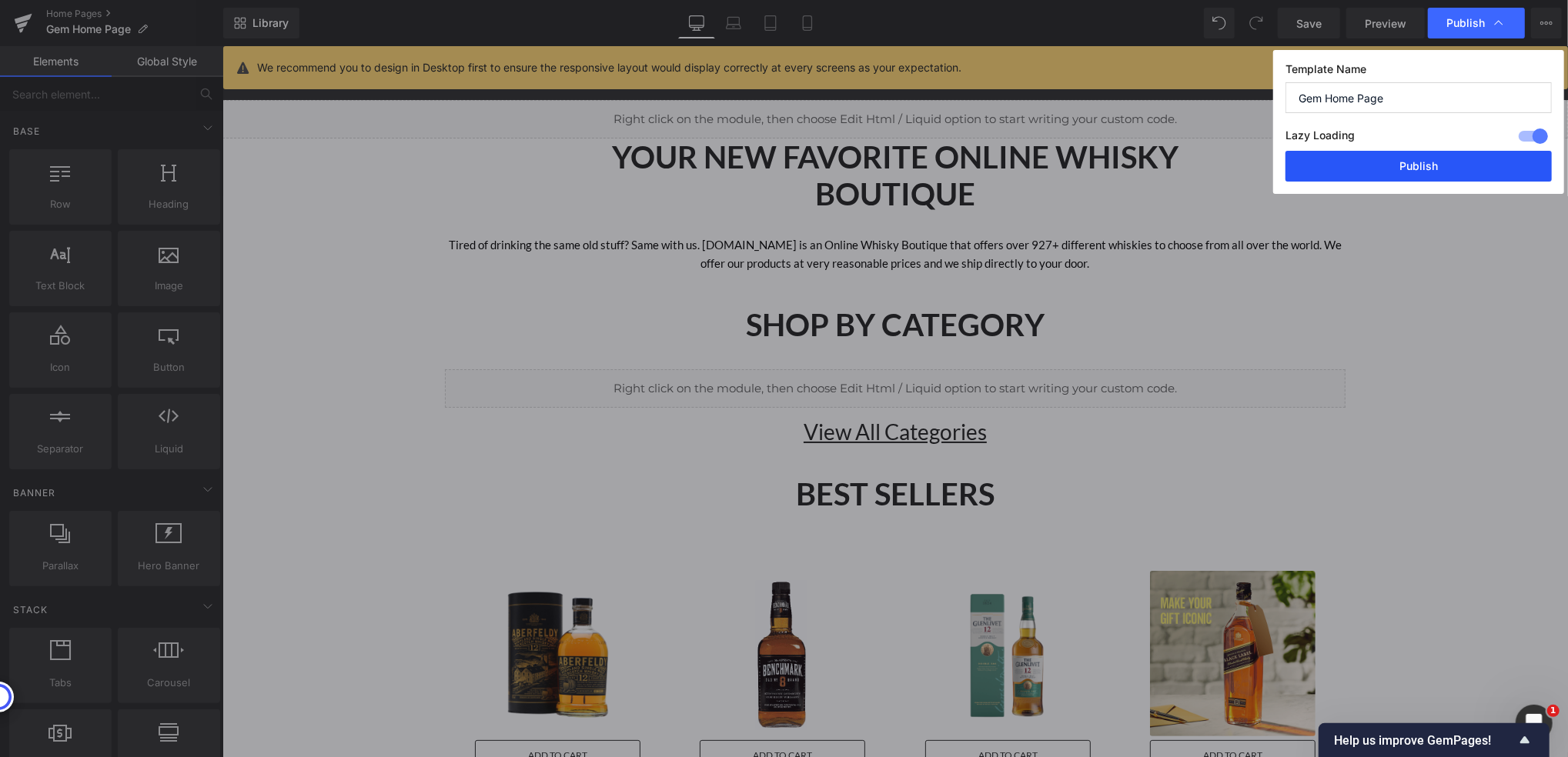
click at [1393, 172] on button "Publish" at bounding box center [1418, 166] width 267 height 31
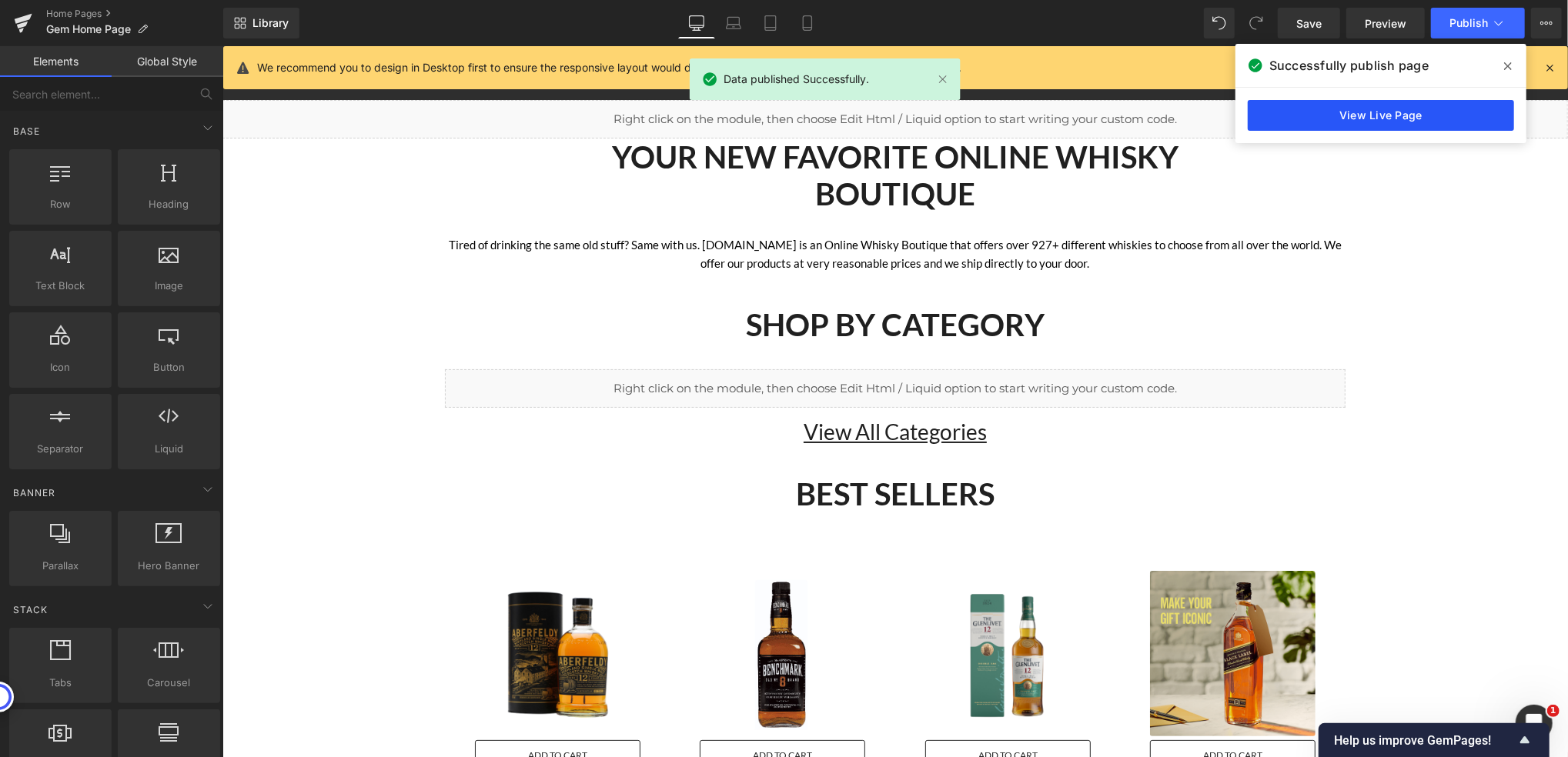
click at [1291, 126] on link "View Live Page" at bounding box center [1381, 116] width 267 height 31
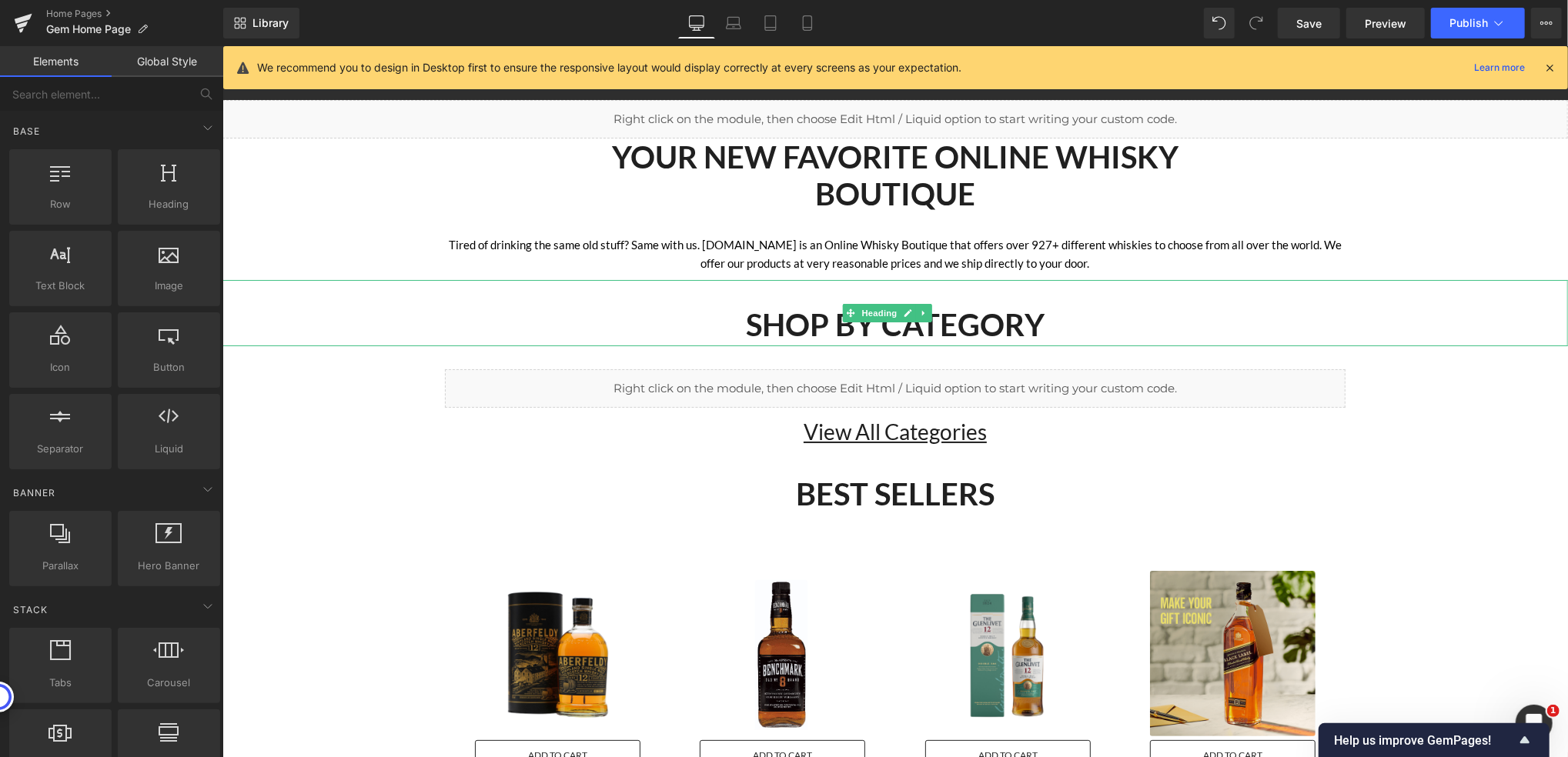
click at [354, 290] on div "SHOP BY CATEGORY" at bounding box center [894, 312] width 1346 height 67
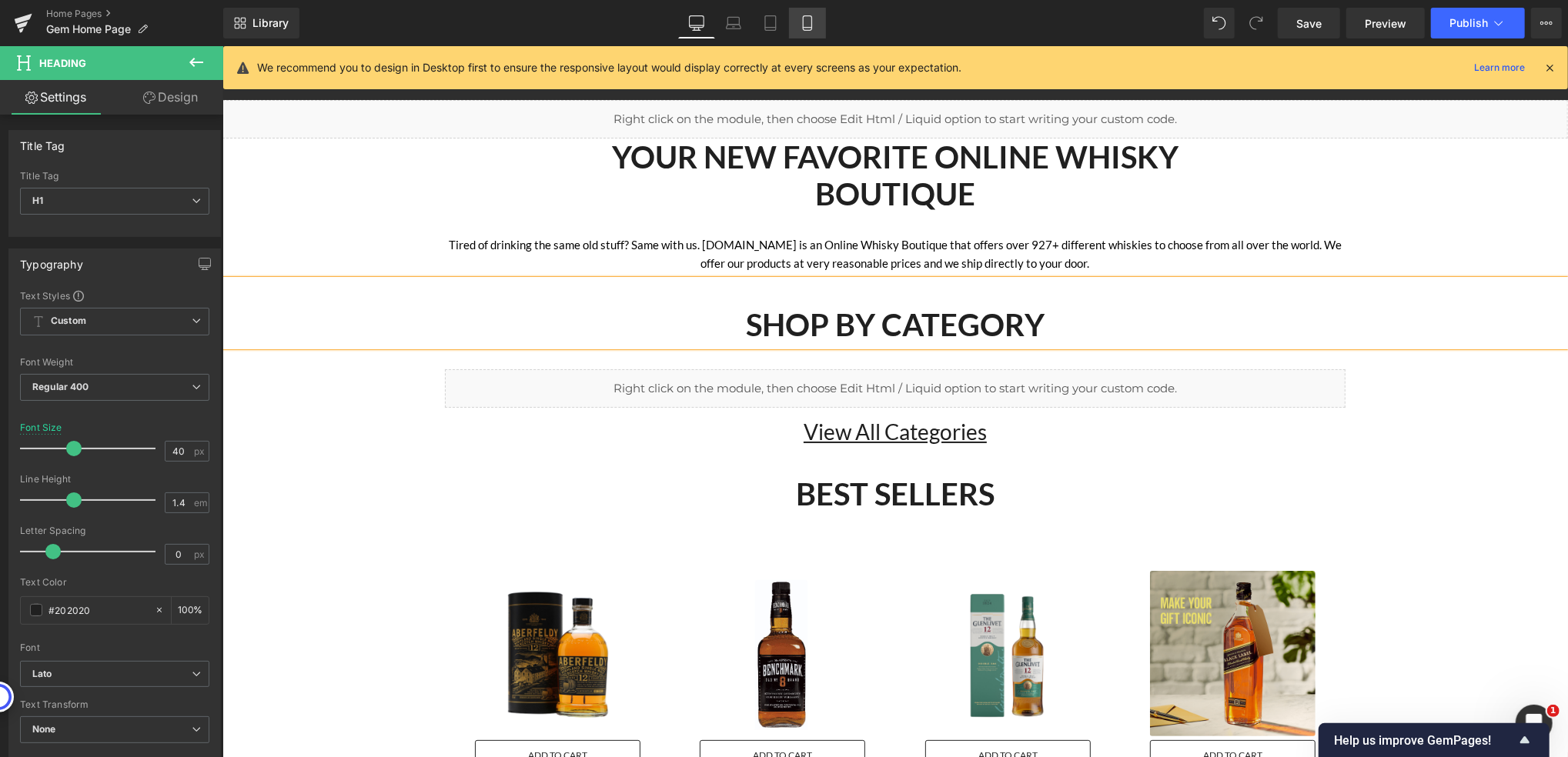
click at [801, 17] on icon at bounding box center [808, 23] width 15 height 15
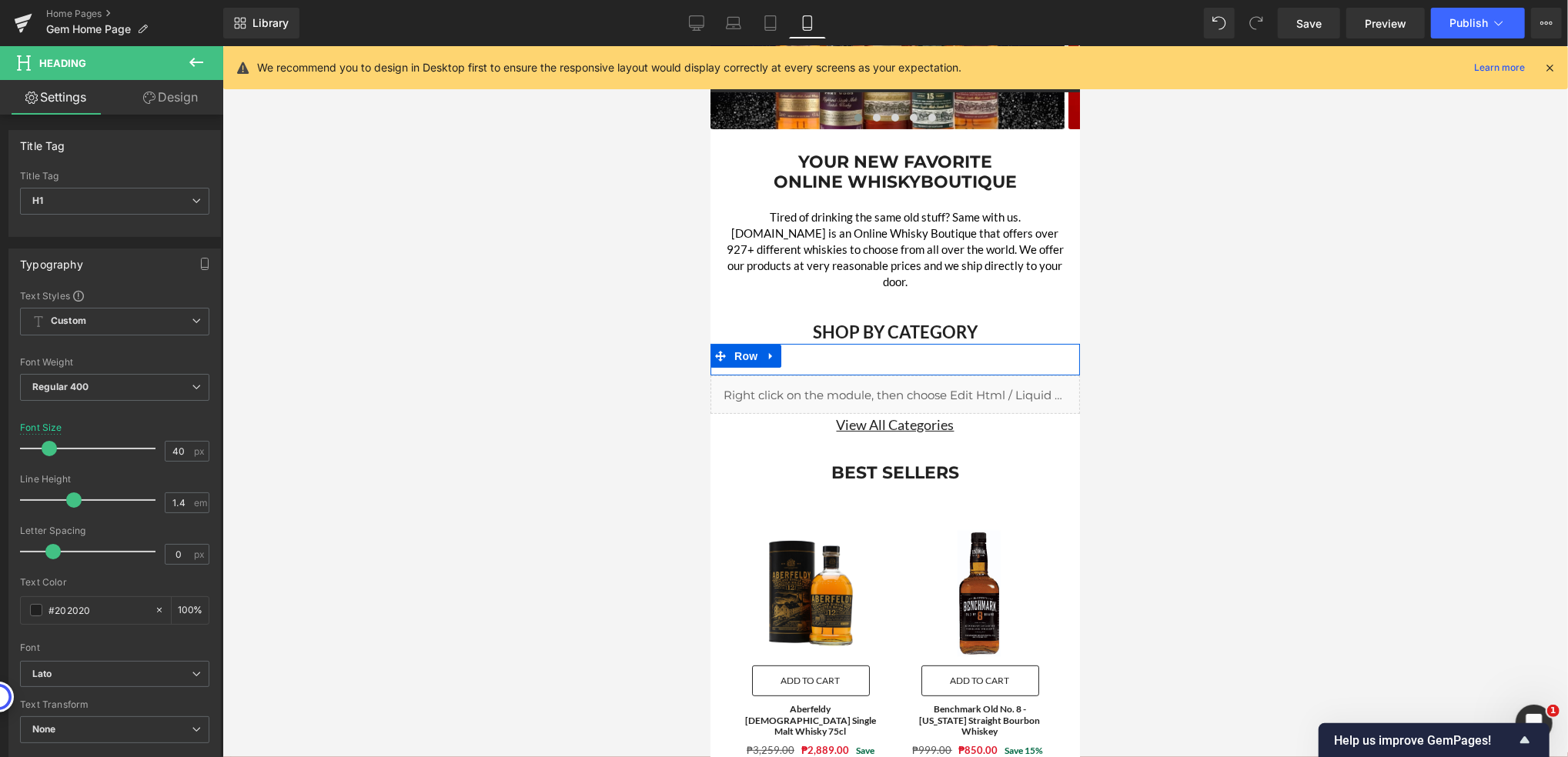
scroll to position [0, 0]
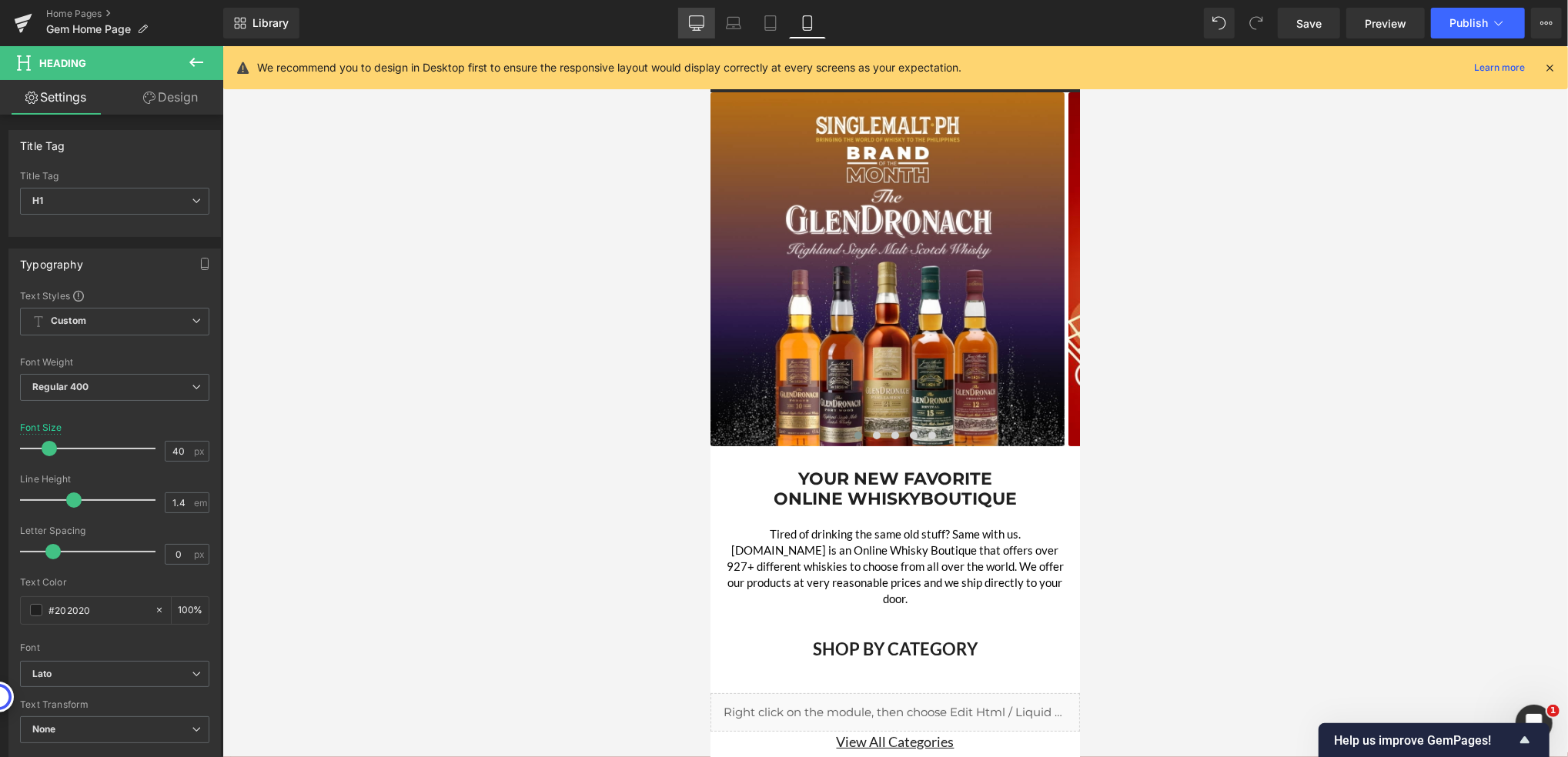
click at [690, 22] on link "Desktop" at bounding box center [697, 23] width 37 height 31
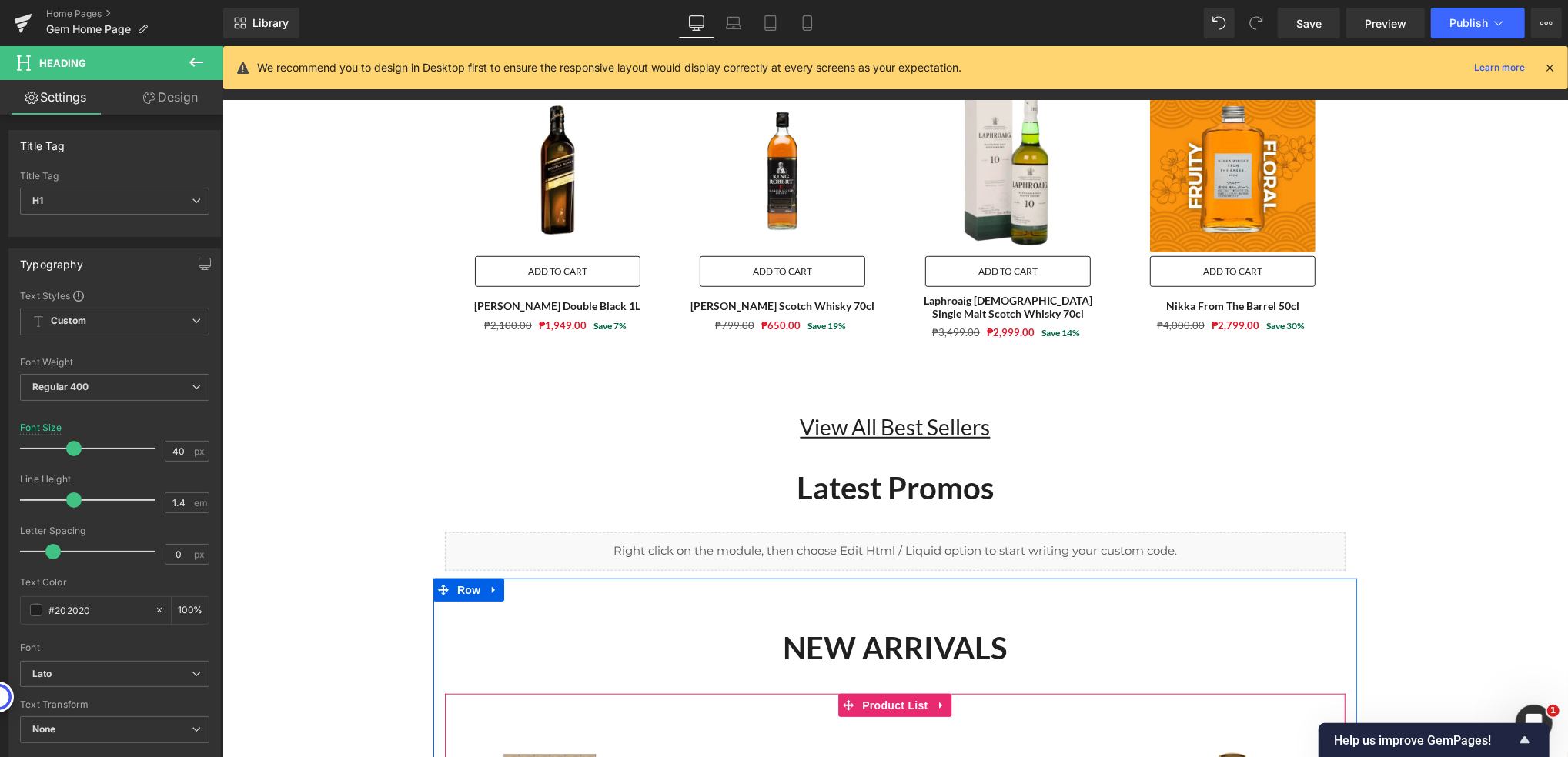
scroll to position [820, 0]
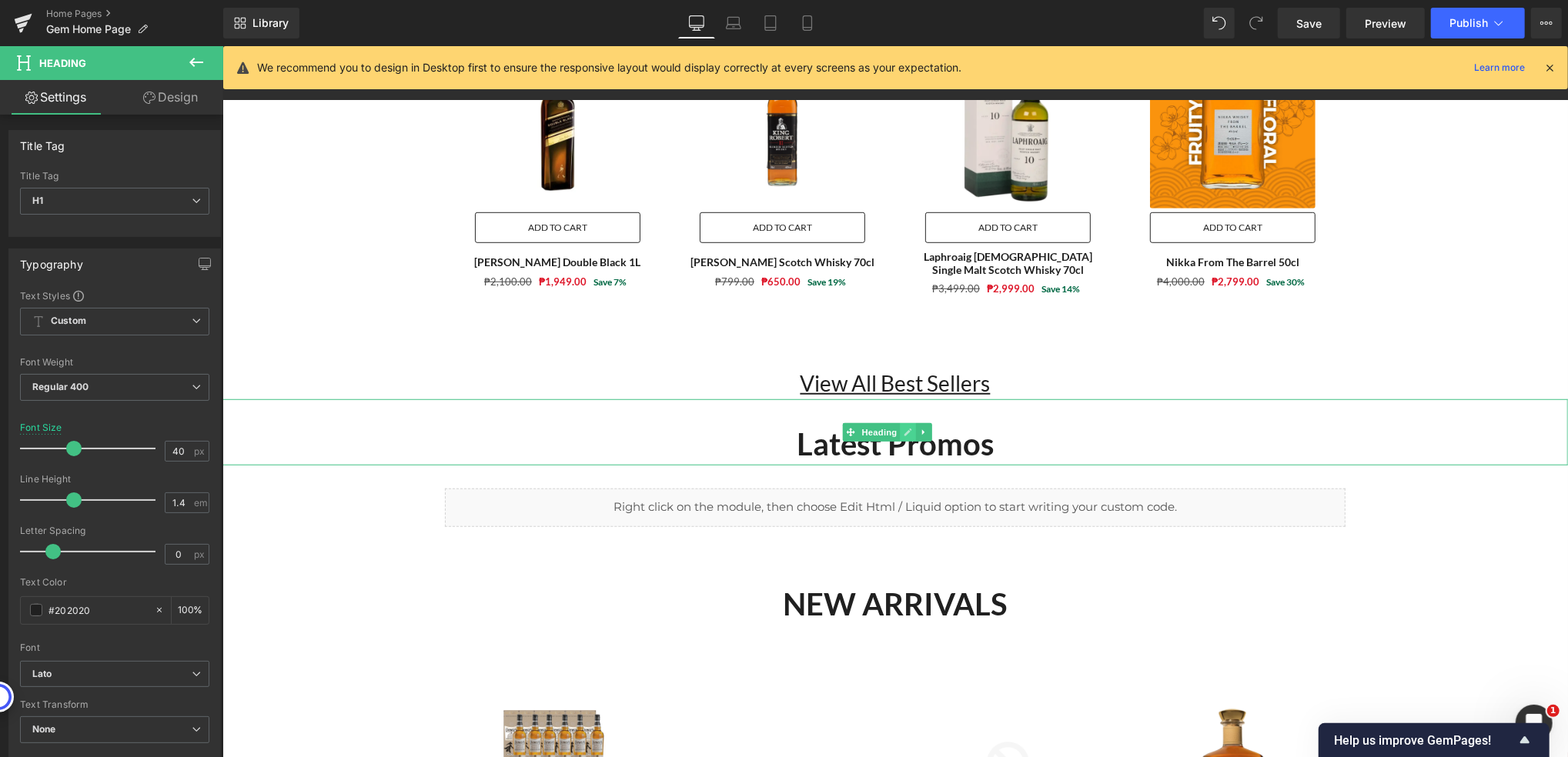
click at [906, 435] on link at bounding box center [907, 431] width 16 height 18
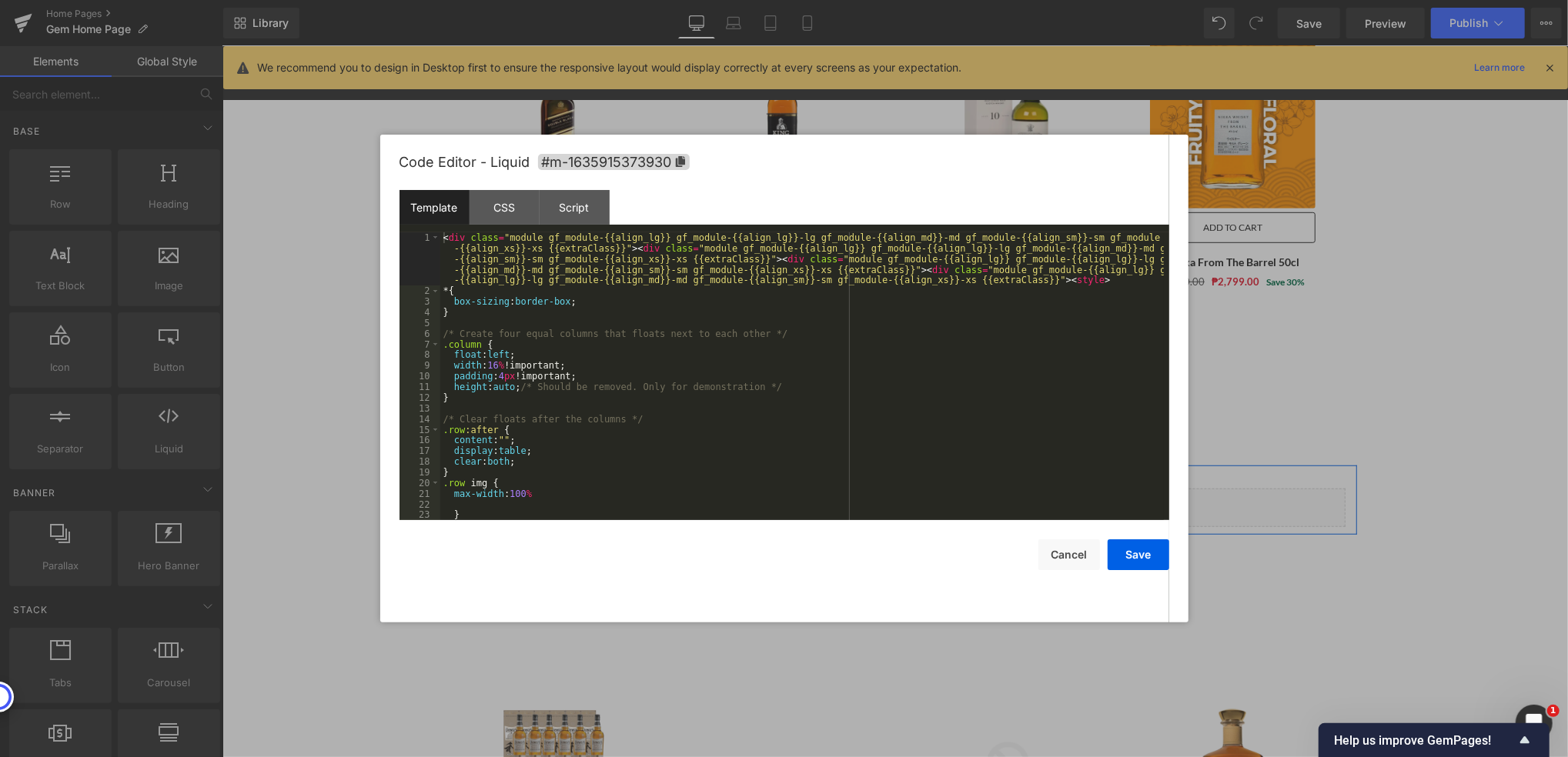
click at [903, 502] on div "Liquid" at bounding box center [895, 507] width 900 height 39
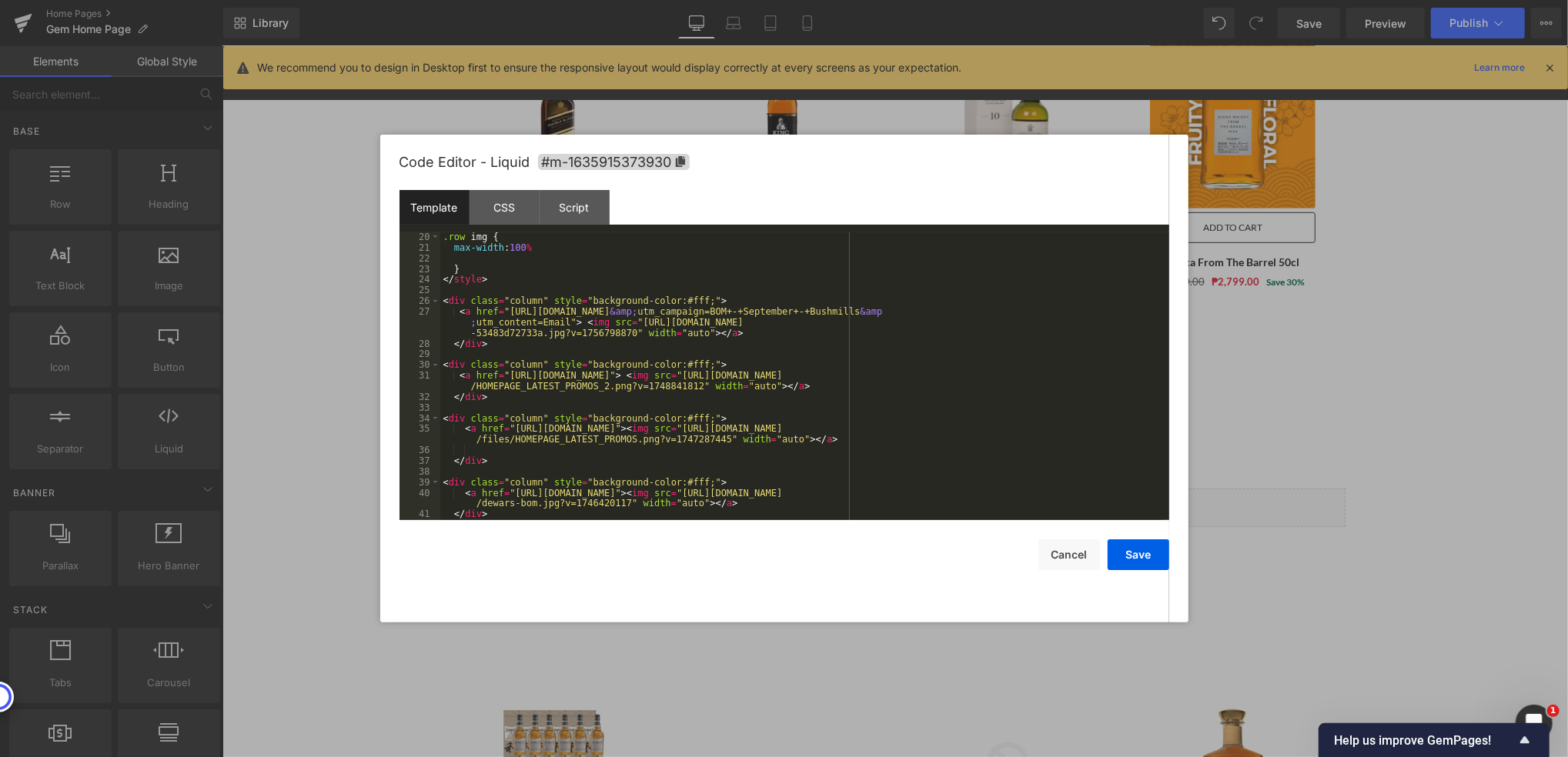
scroll to position [246, 0]
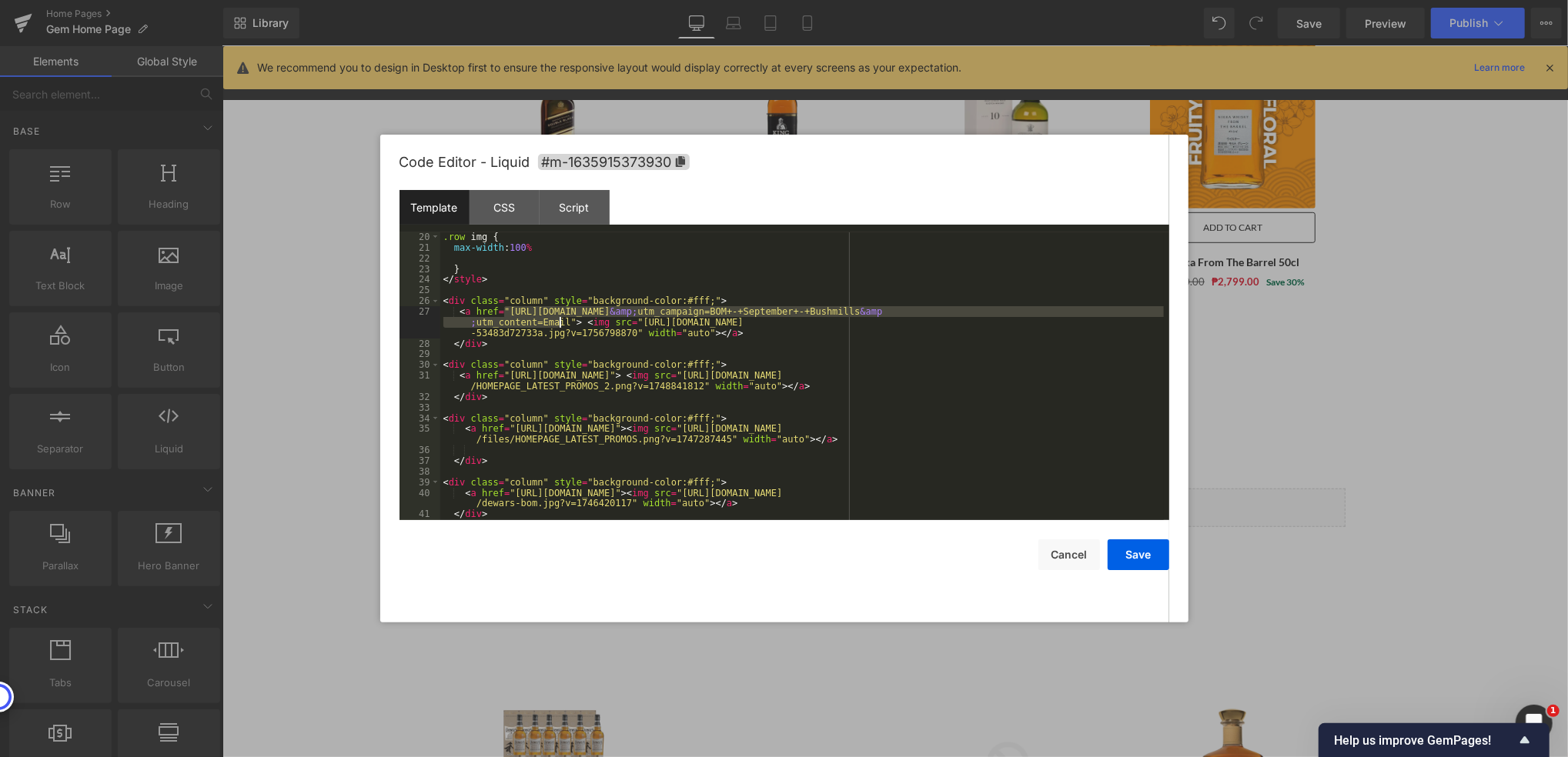
drag, startPoint x: 502, startPoint y: 308, endPoint x: 558, endPoint y: 322, distance: 57.7
click at [558, 322] on div ".row img { max-width : 100 % } </ style > < div class = "column" style = "backg…" at bounding box center [802, 386] width 724 height 309
click at [512, 311] on div ".row img { max-width : 100 % } </ style > < div class = "column" style = "backg…" at bounding box center [802, 377] width 724 height 288
drag, startPoint x: 503, startPoint y: 310, endPoint x: 558, endPoint y: 324, distance: 56.8
click at [558, 324] on div ".row img { max-width : 100 % } </ style > < div class = "column" style = "backg…" at bounding box center [802, 386] width 724 height 309
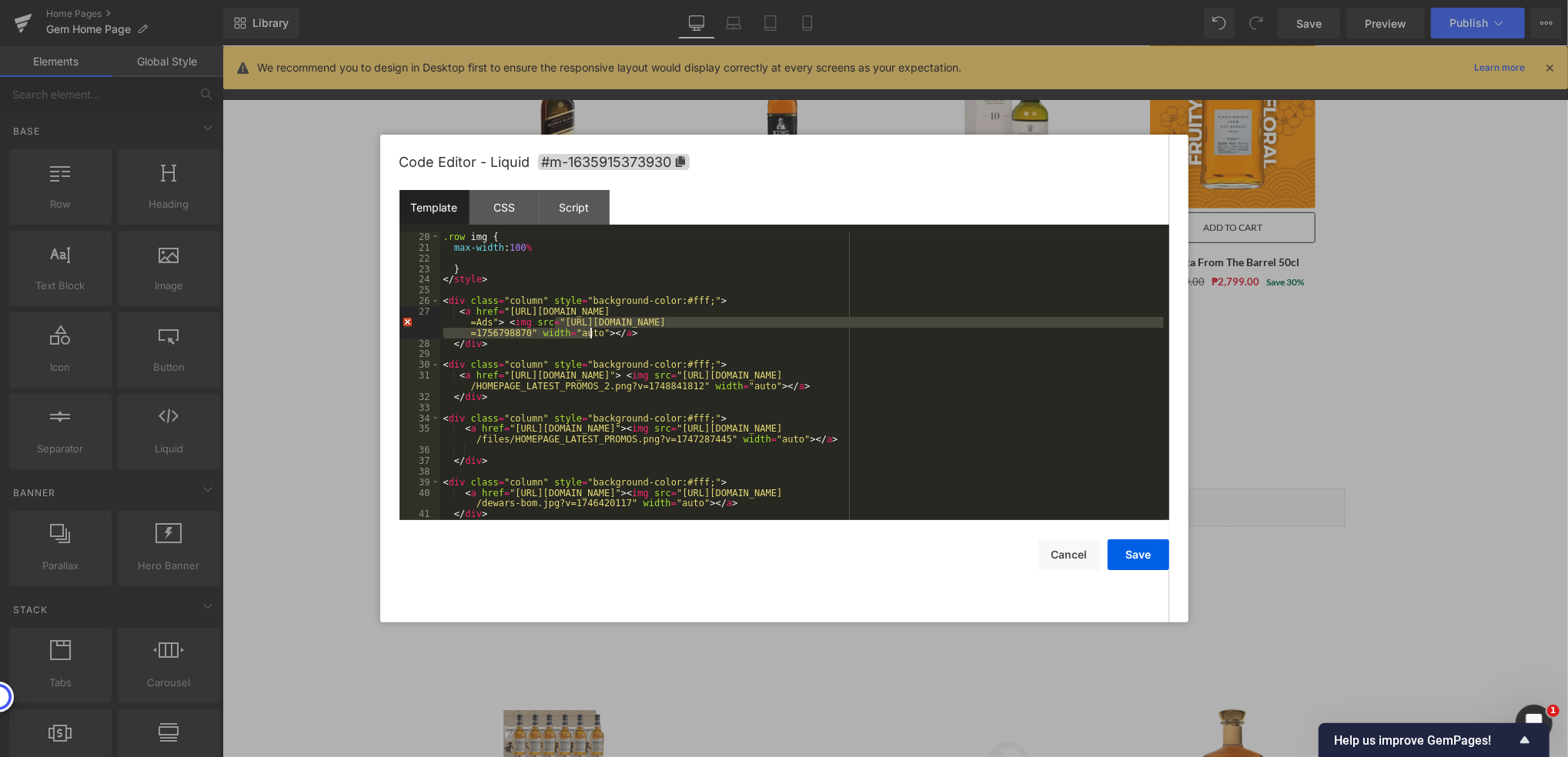
drag, startPoint x: 555, startPoint y: 323, endPoint x: 624, endPoint y: 330, distance: 69.4
click at [588, 333] on div ".row img { max-width : 100 % } </ style > < div class = "column" style = "backg…" at bounding box center [802, 386] width 724 height 309
click at [1157, 558] on button "Save" at bounding box center [1138, 554] width 62 height 31
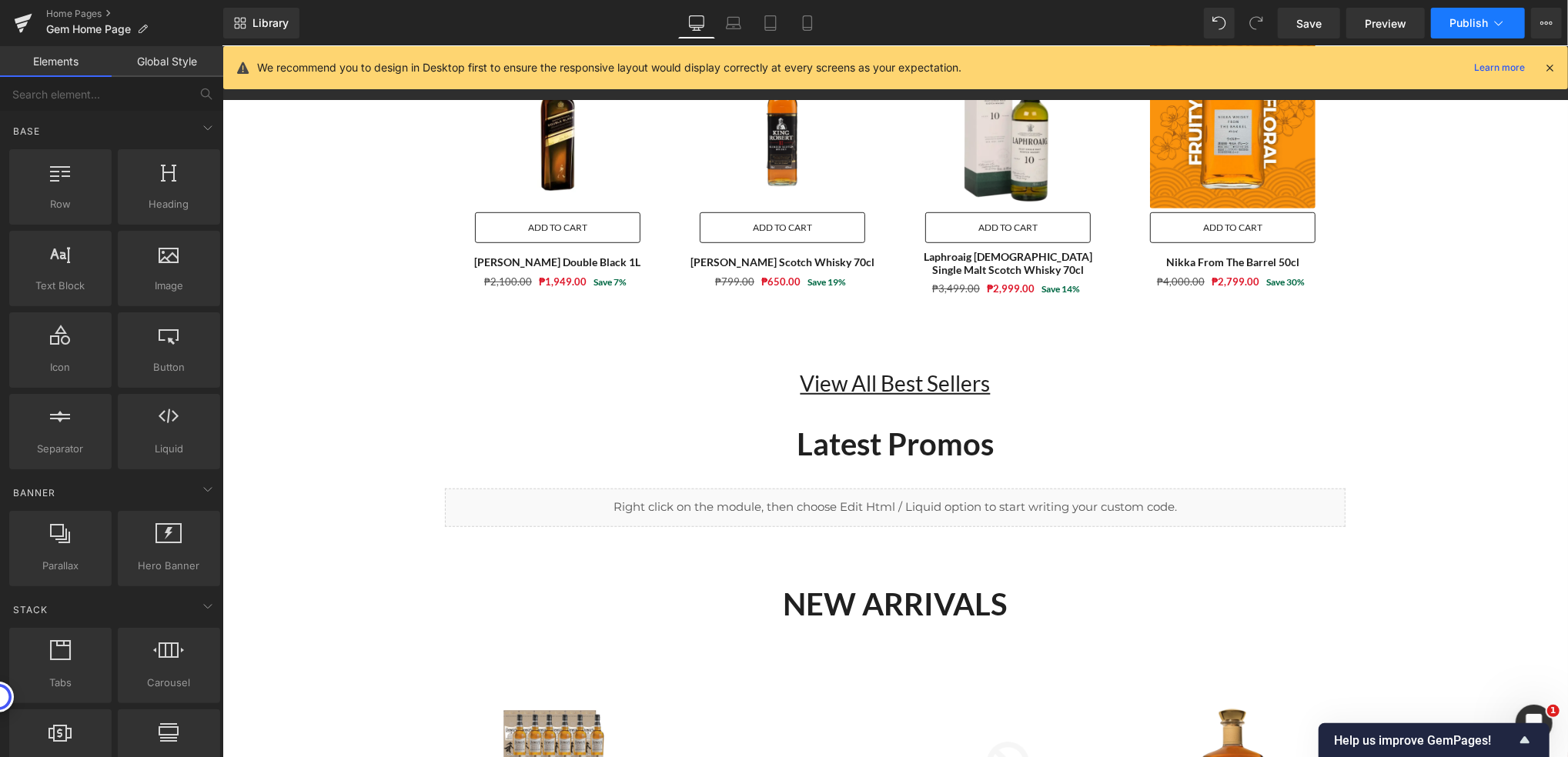
click at [1456, 23] on span "Publish" at bounding box center [1468, 23] width 39 height 13
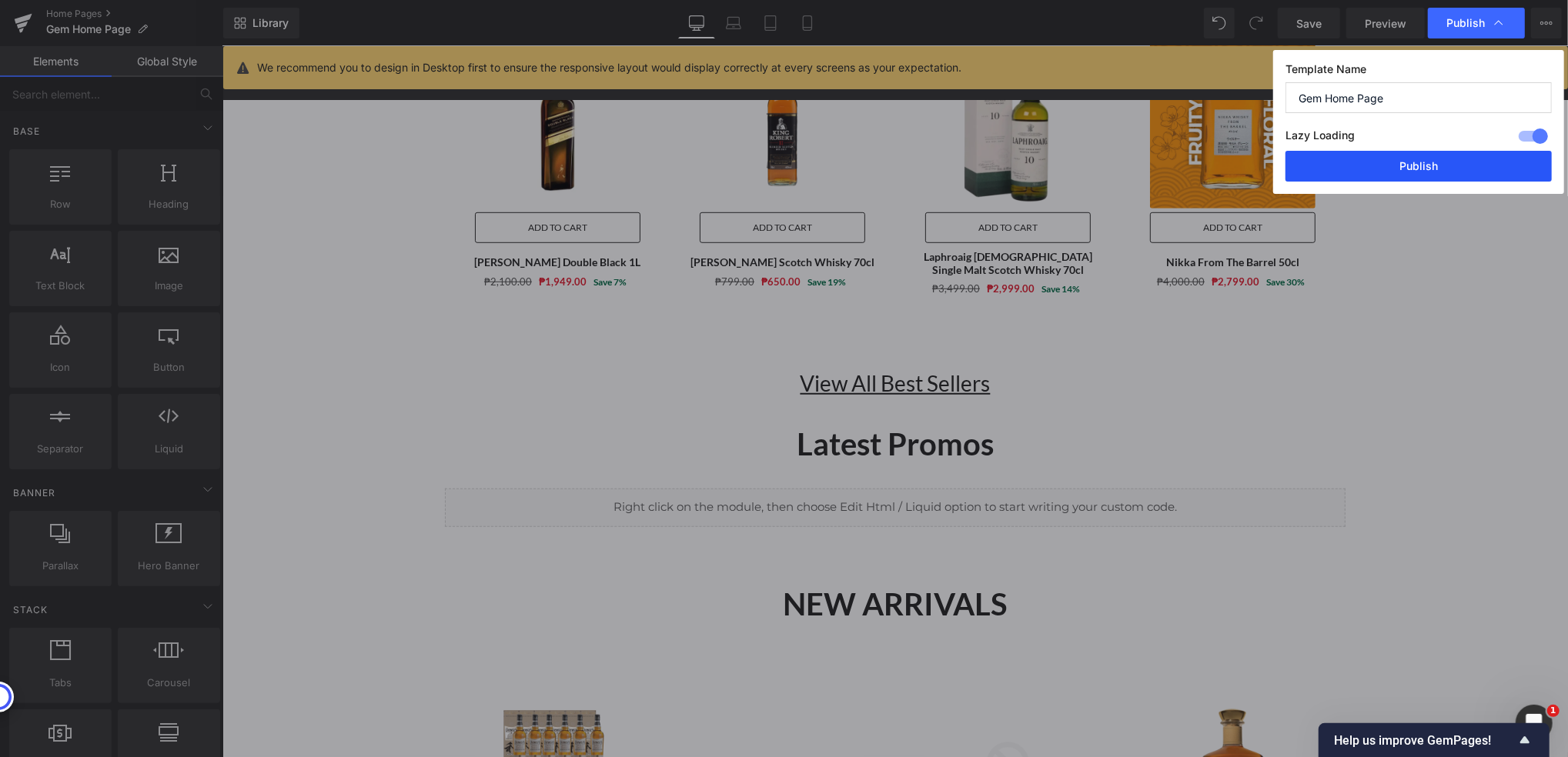
click at [1425, 163] on button "Publish" at bounding box center [1418, 166] width 267 height 31
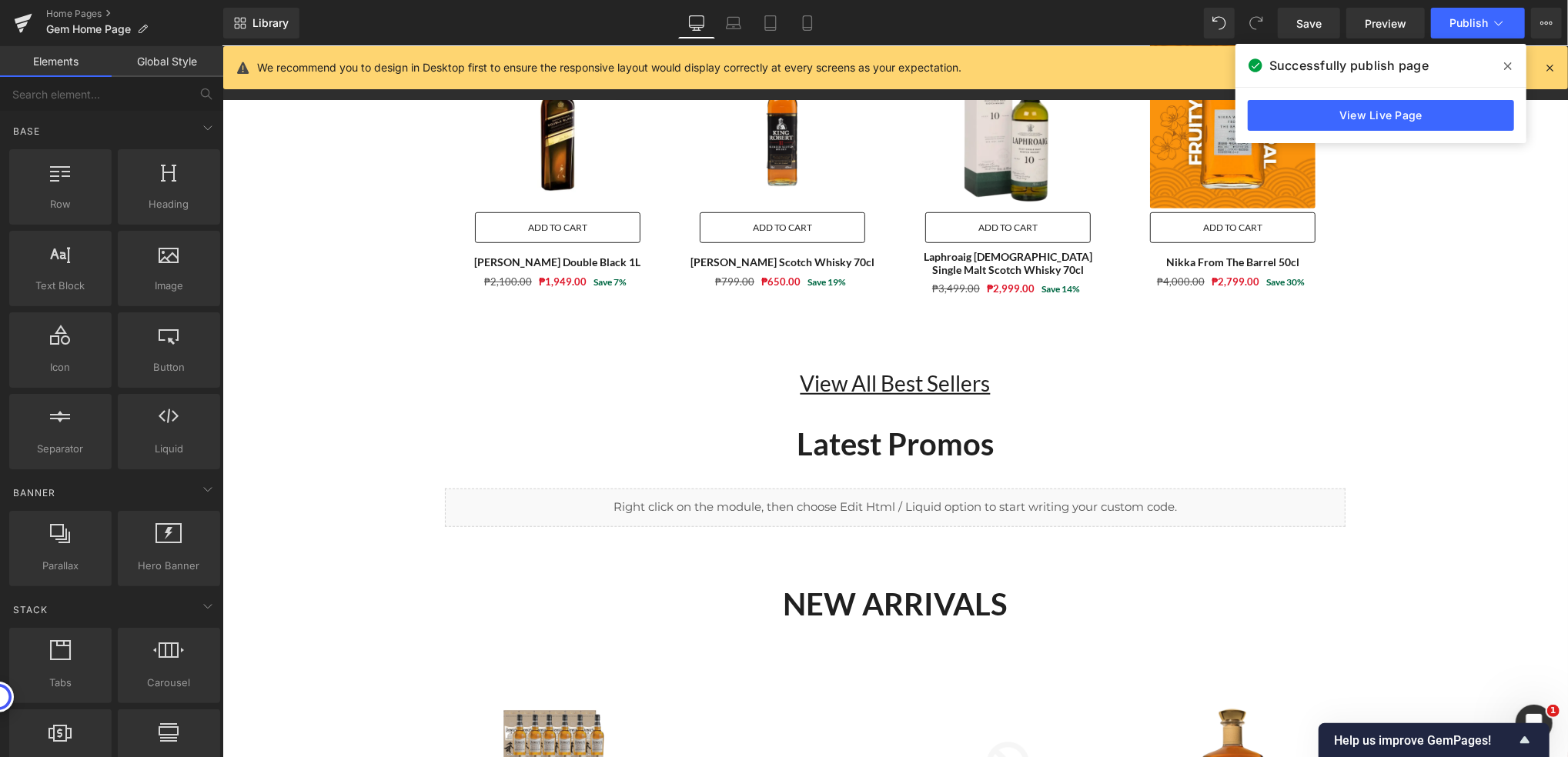
drag, startPoint x: 1511, startPoint y: 63, endPoint x: 1480, endPoint y: 57, distance: 31.6
click at [1510, 63] on icon at bounding box center [1508, 66] width 8 height 13
